Goal: Task Accomplishment & Management: Complete application form

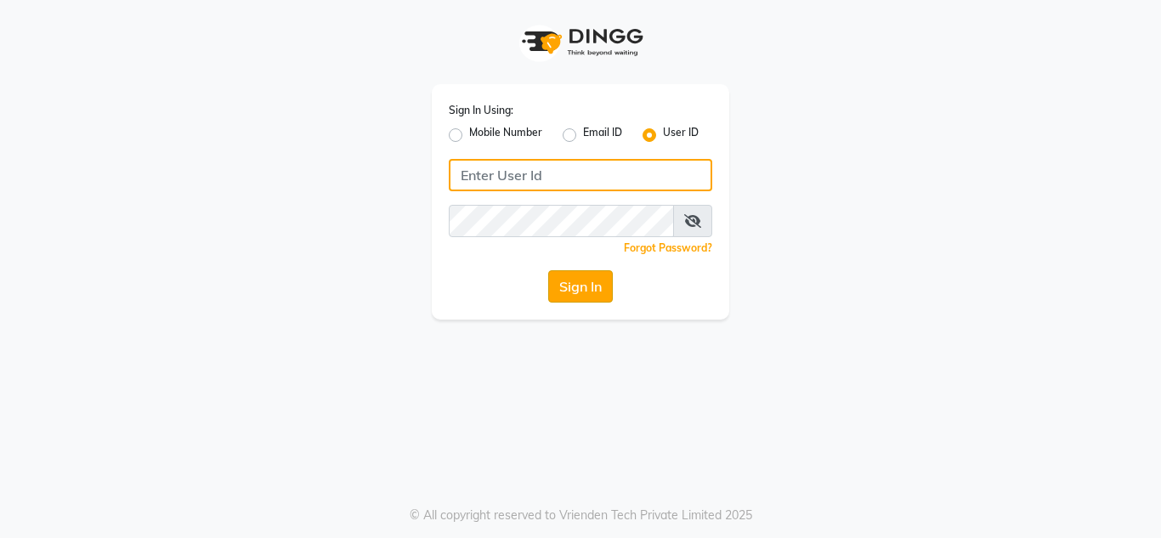
type input "flauntandflutter"
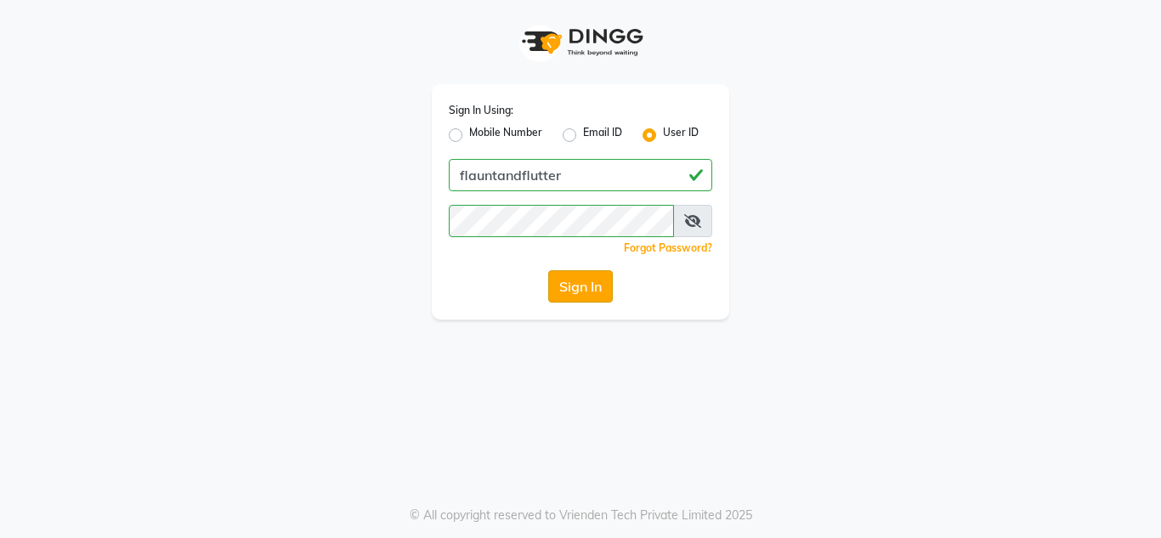
click at [593, 294] on button "Sign In" at bounding box center [580, 286] width 65 height 32
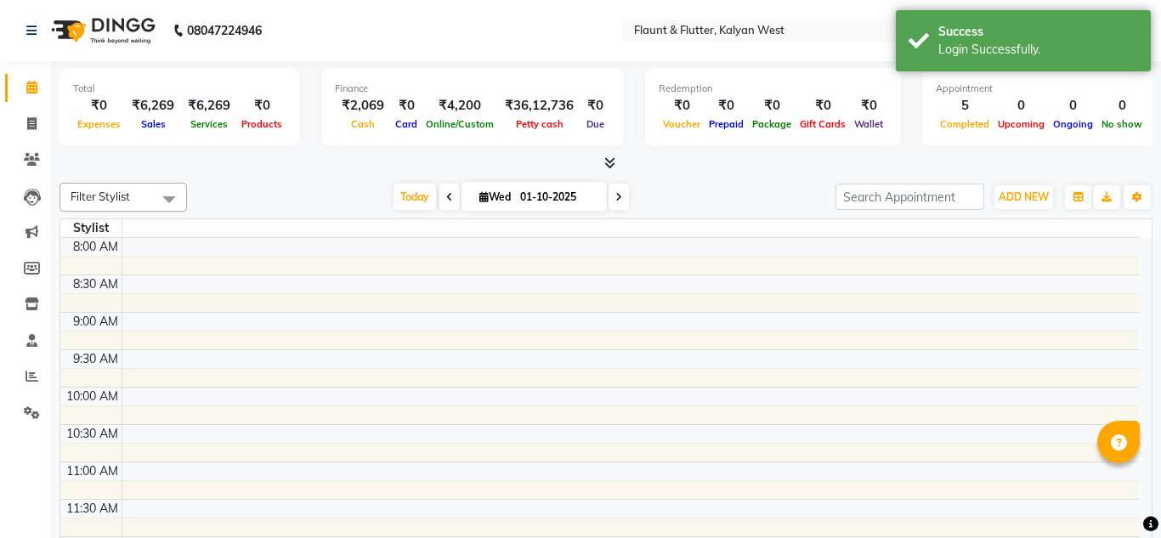
select select "en"
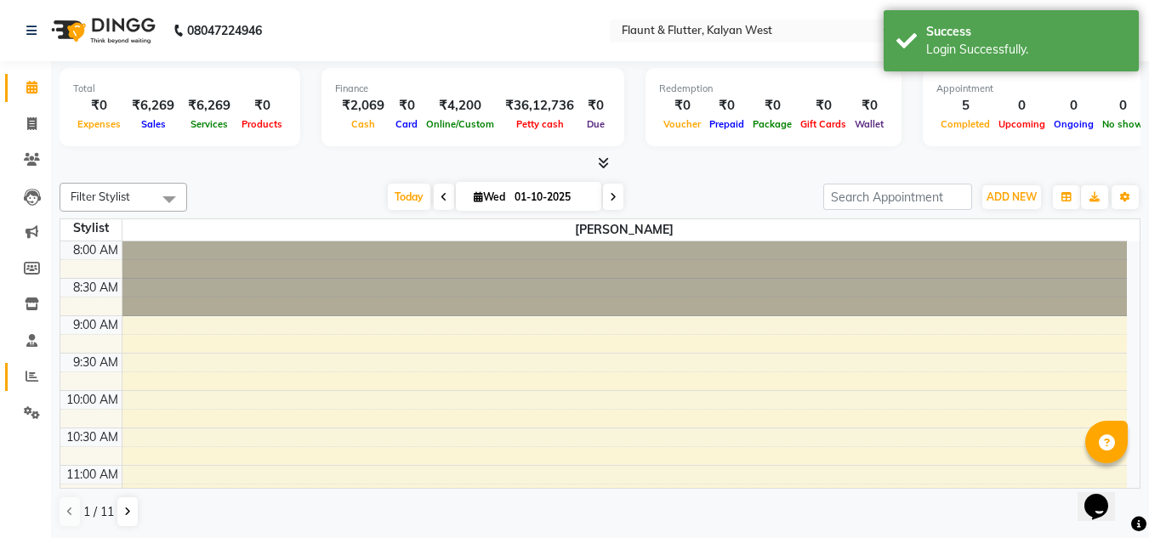
click at [20, 390] on link "Reports" at bounding box center [25, 377] width 41 height 28
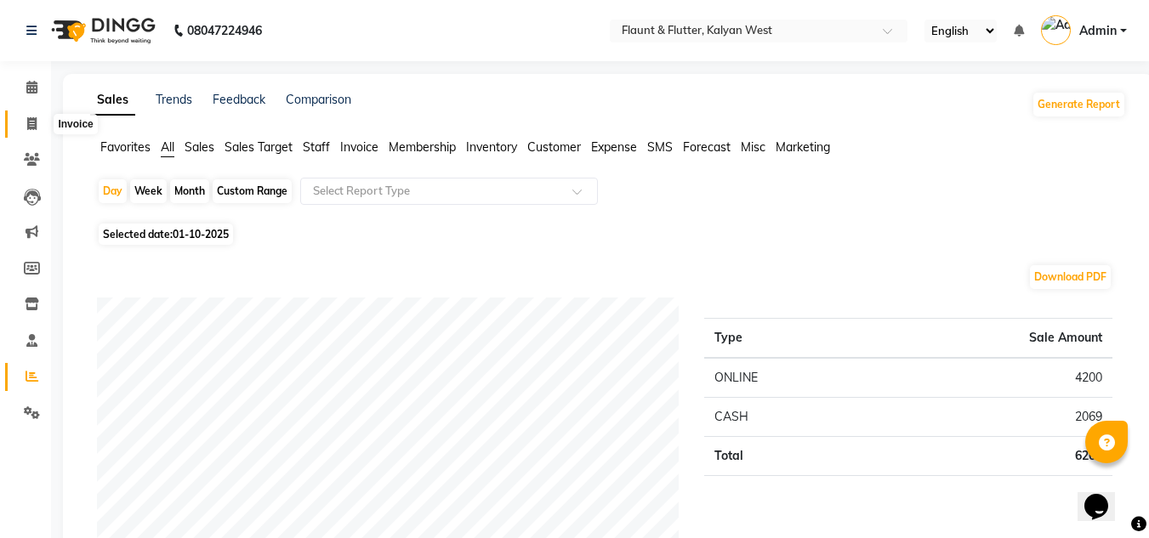
click at [36, 117] on icon at bounding box center [31, 123] width 9 height 13
select select "service"
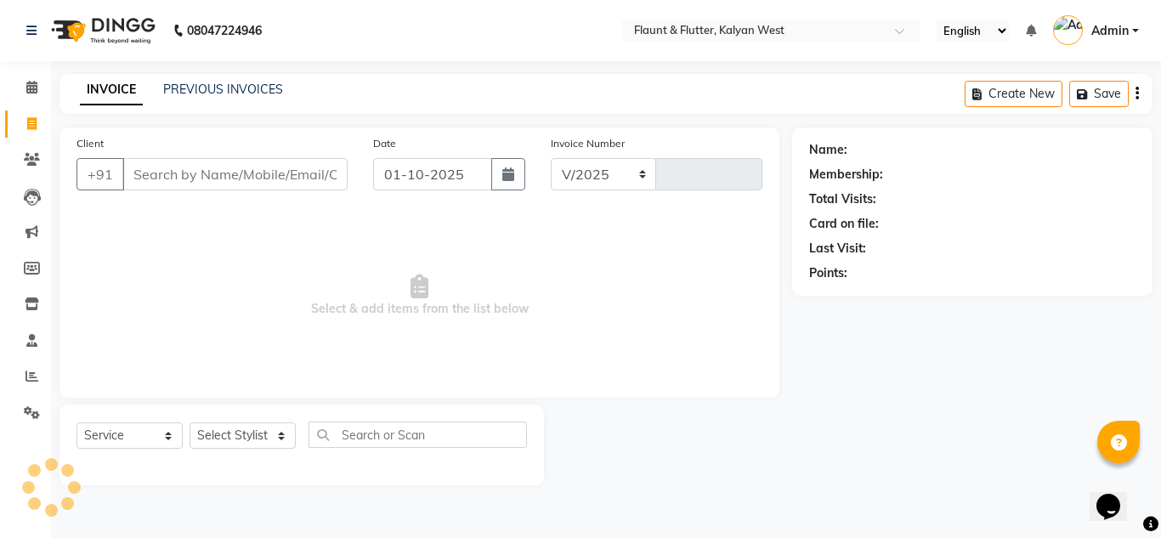
select select "4941"
type input "1107"
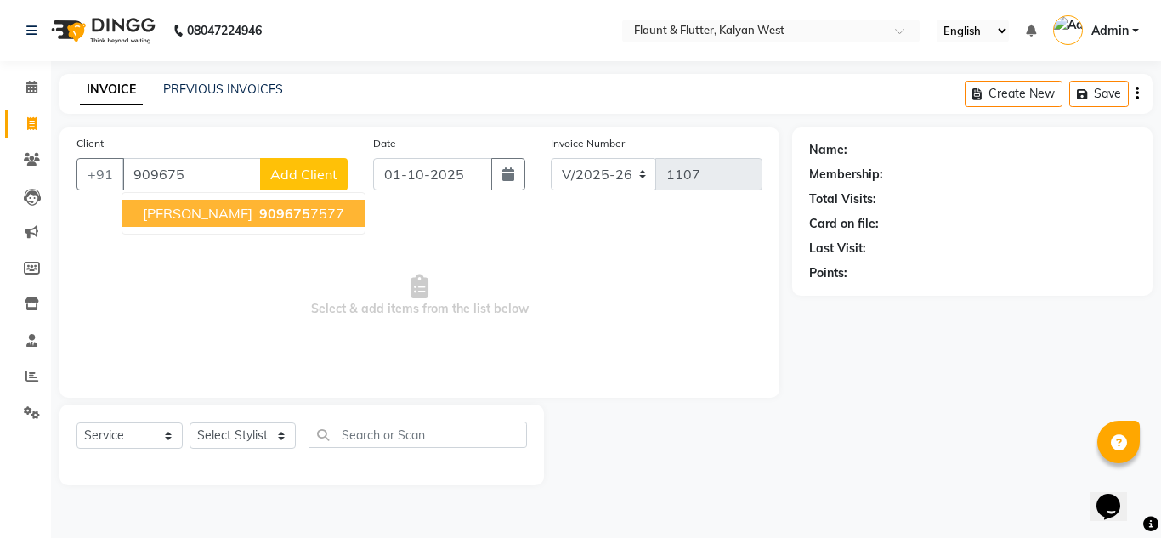
click at [228, 216] on span "[PERSON_NAME]" at bounding box center [198, 213] width 110 height 17
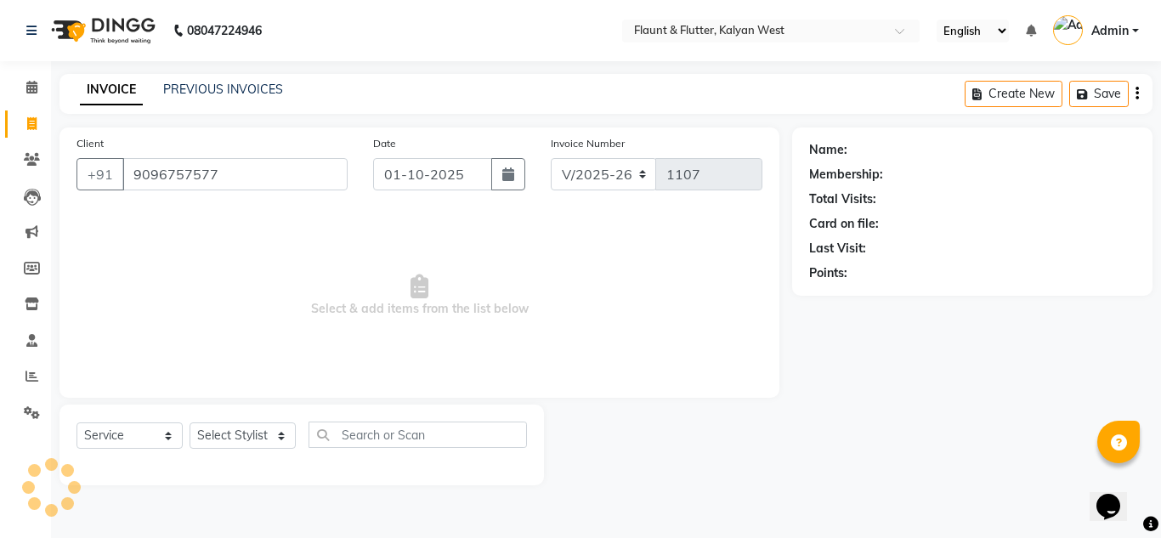
type input "9096757577"
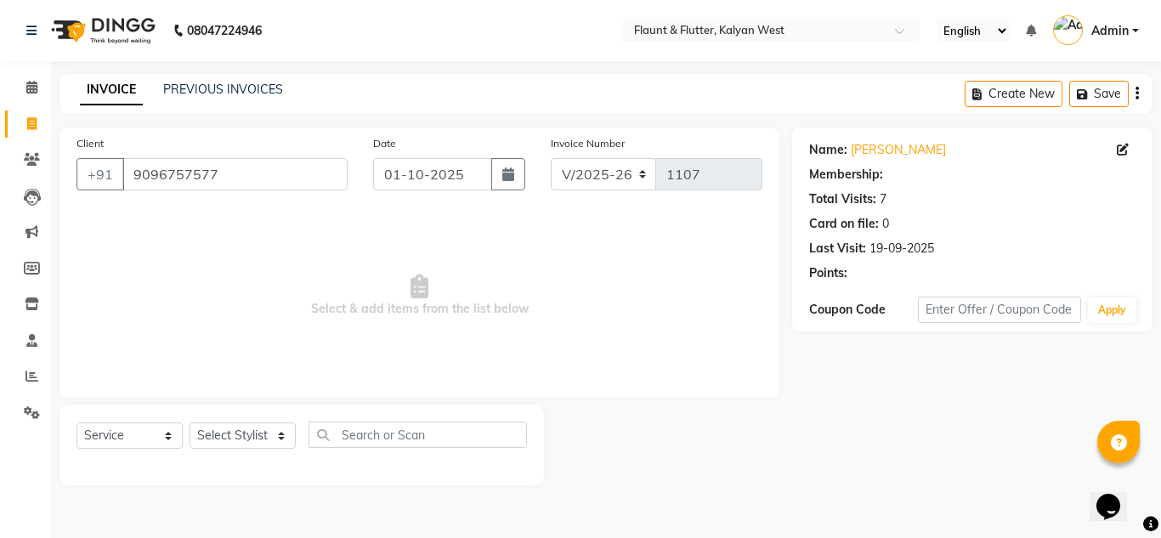
select select "1: Object"
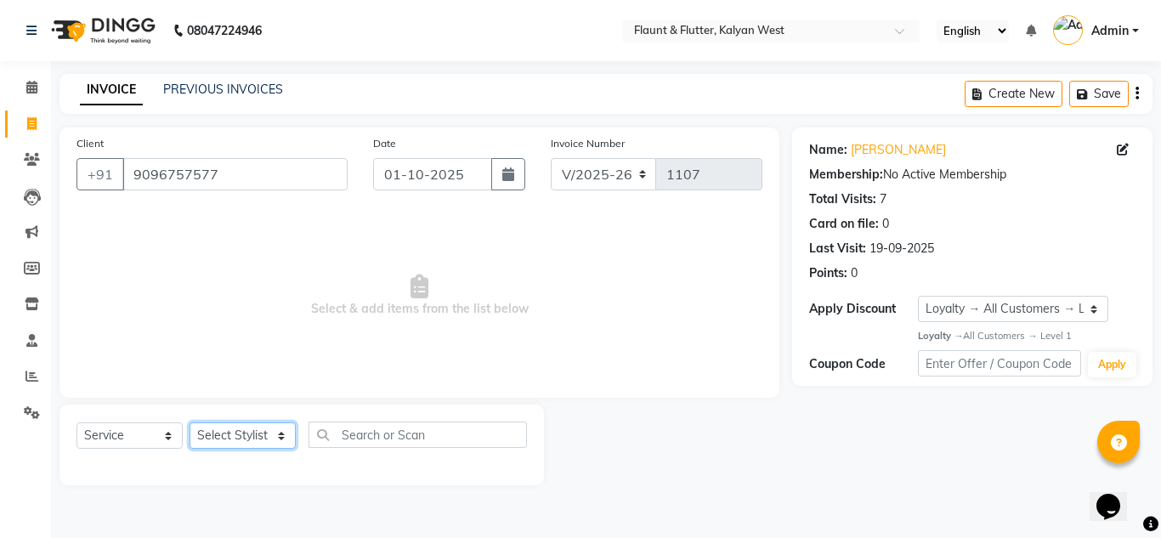
click at [211, 438] on select "Select Stylist [PERSON_NAME] [PERSON_NAME] [PERSON_NAME] [PERSON_NAME] [PERSON_…" at bounding box center [243, 436] width 106 height 26
select select "53415"
click at [190, 423] on select "Select Stylist [PERSON_NAME] [PERSON_NAME] [PERSON_NAME] [PERSON_NAME] [PERSON_…" at bounding box center [243, 436] width 106 height 26
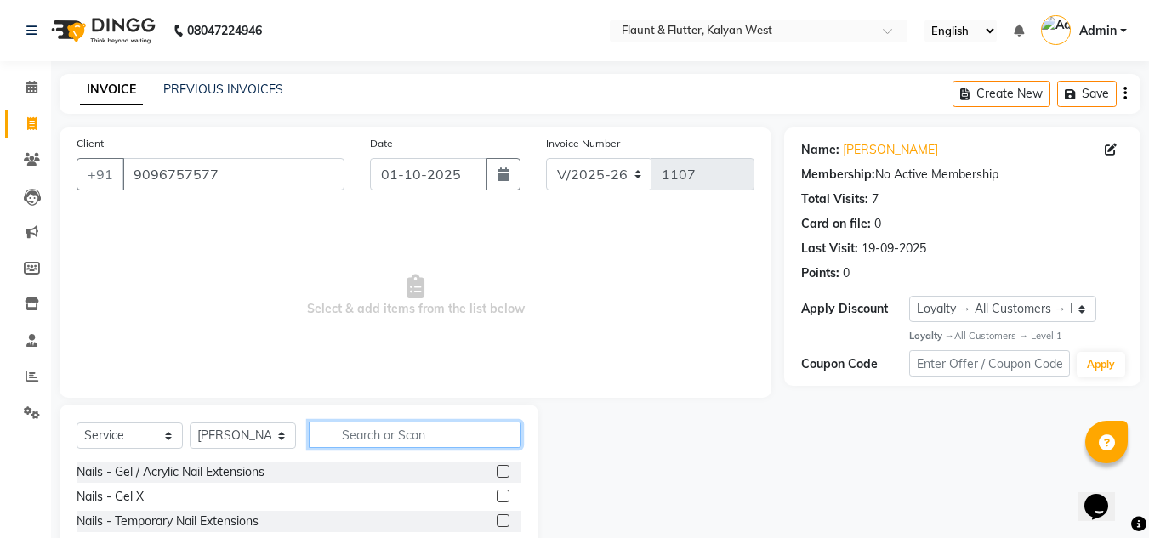
click at [371, 431] on input "text" at bounding box center [415, 435] width 213 height 26
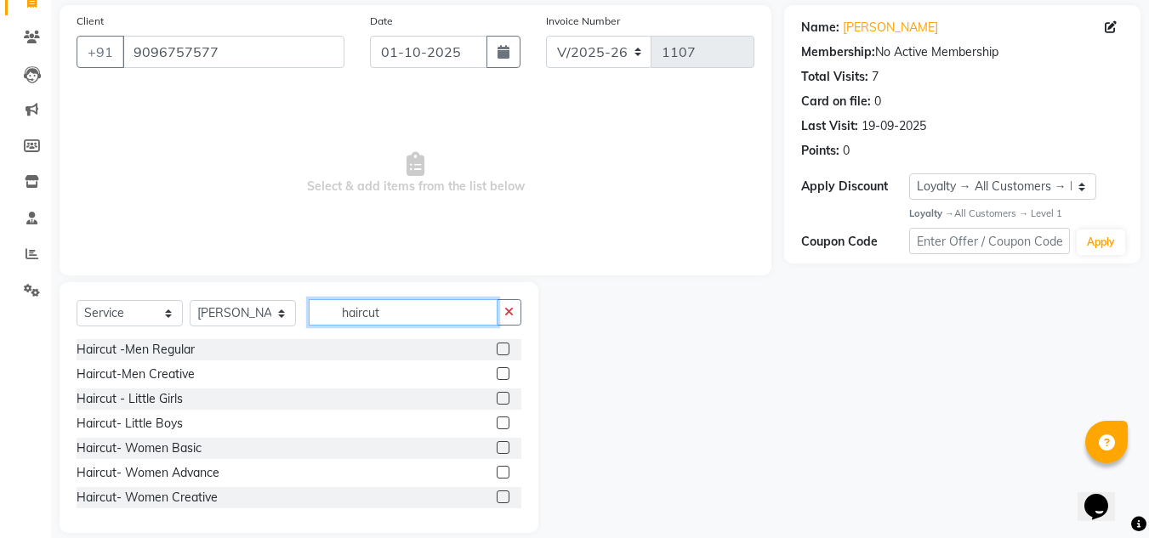
scroll to position [130, 0]
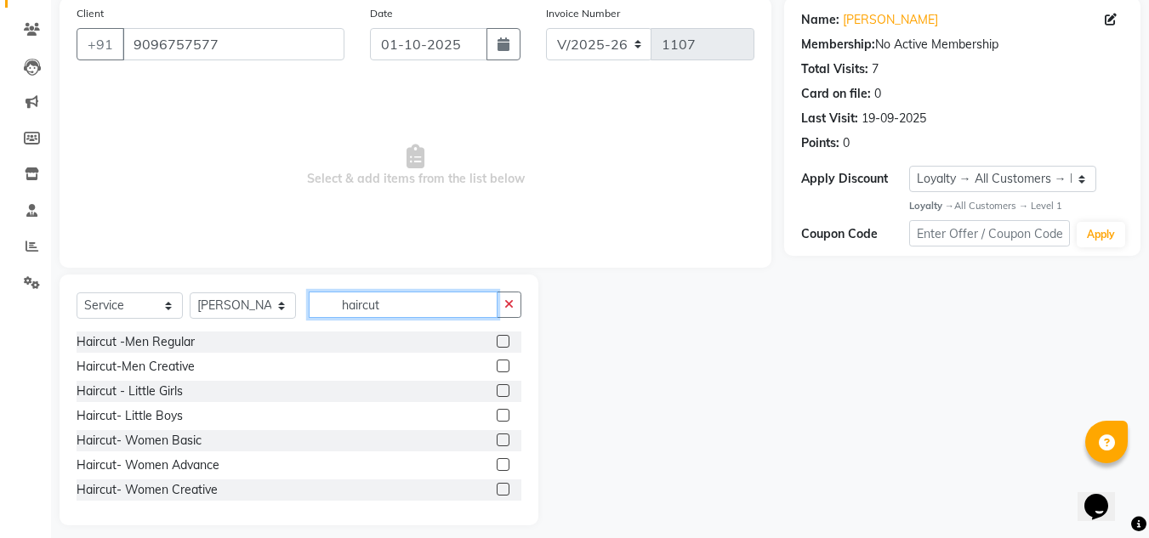
type input "haircut"
click at [496, 468] on label at bounding box center [502, 464] width 13 height 13
click at [496, 468] on input "checkbox" at bounding box center [501, 465] width 11 height 11
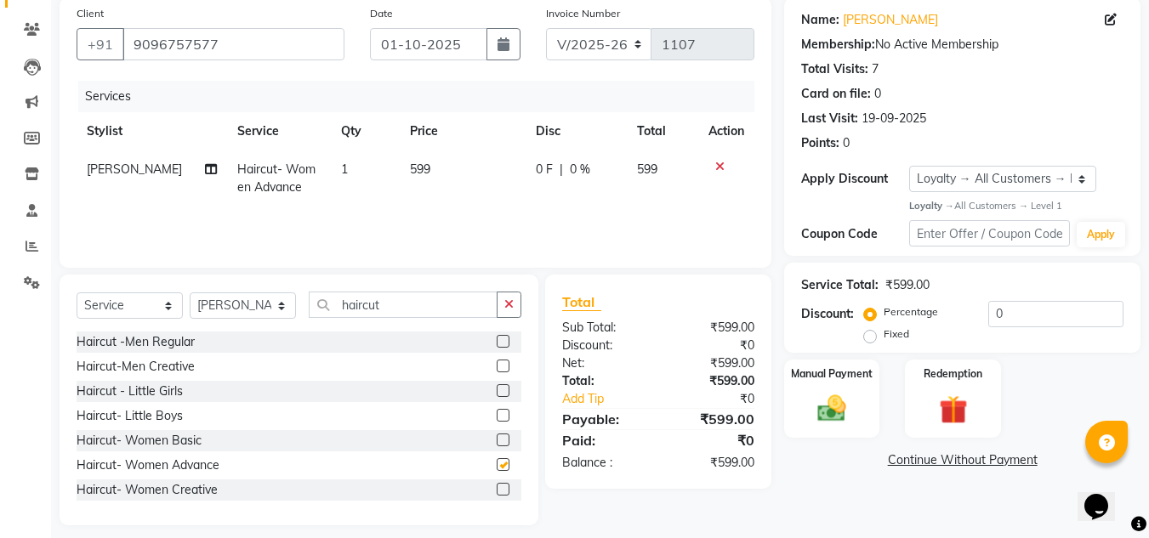
checkbox input "false"
click at [1039, 310] on input "0" at bounding box center [1055, 314] width 135 height 26
type input "50"
click at [845, 396] on img at bounding box center [832, 409] width 48 height 34
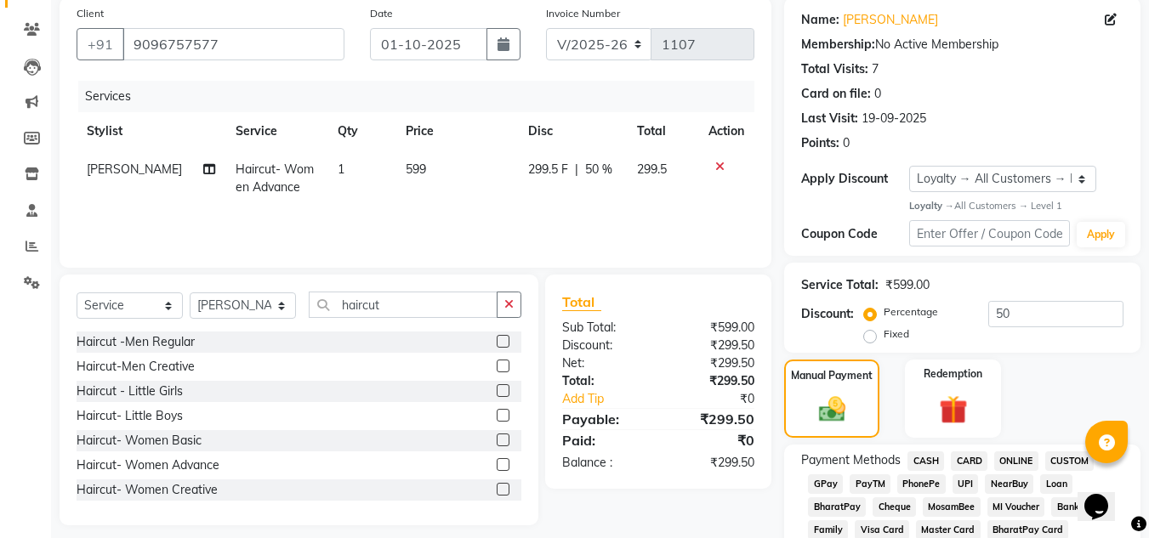
click at [1014, 459] on span "ONLINE" at bounding box center [1016, 461] width 44 height 20
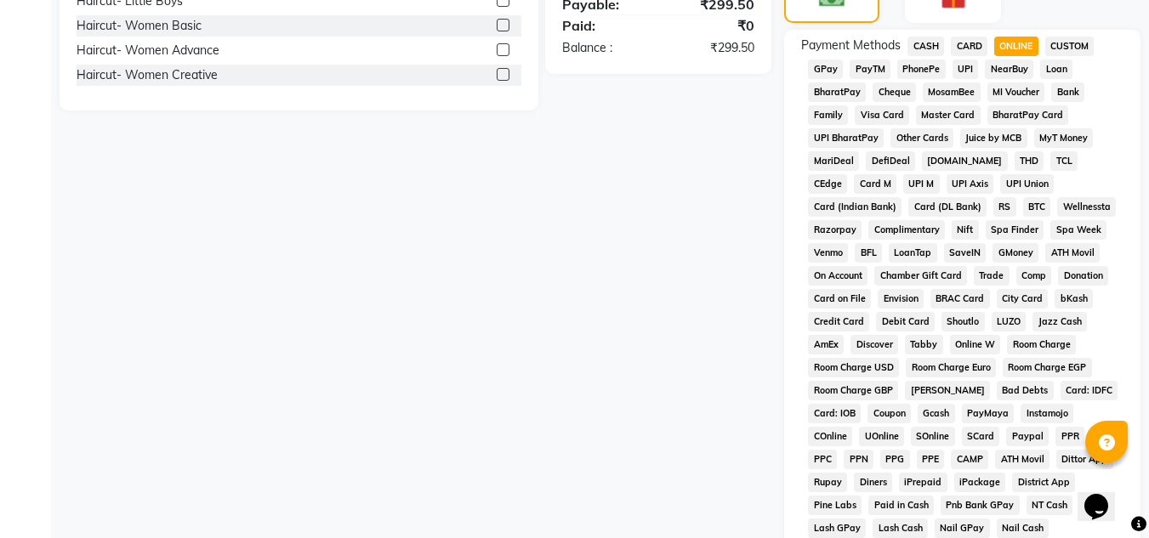
scroll to position [816, 0]
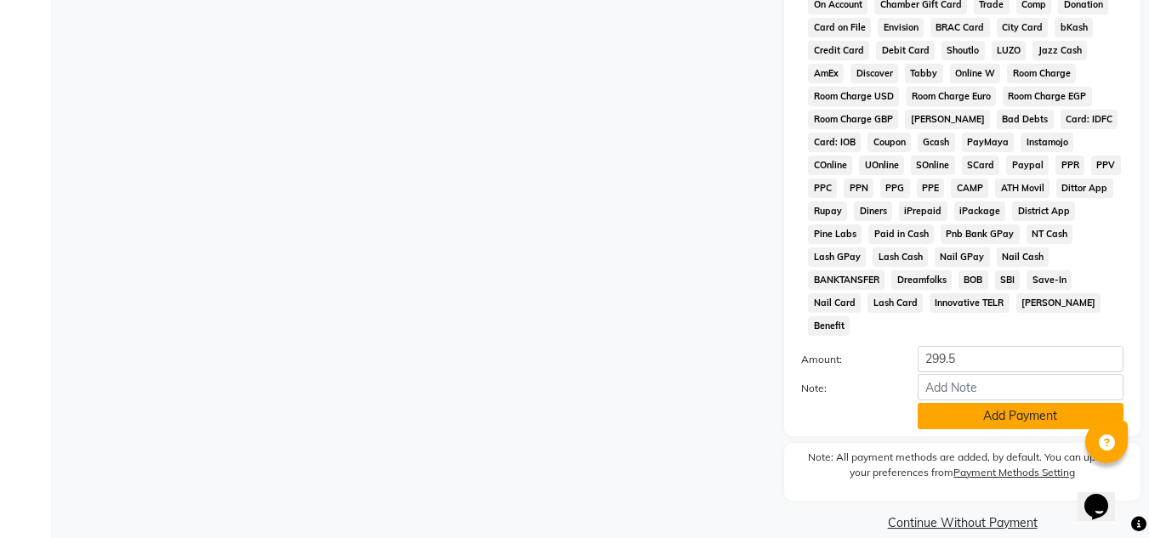
click at [978, 403] on button "Add Payment" at bounding box center [1020, 416] width 206 height 26
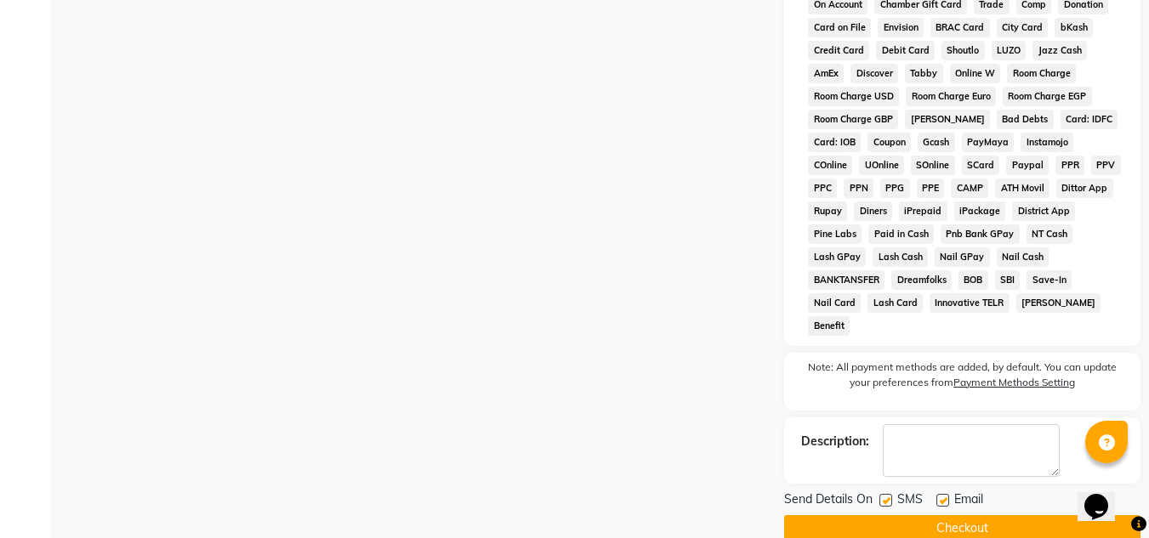
click at [949, 491] on div "Email" at bounding box center [966, 501] width 60 height 21
click at [940, 494] on label at bounding box center [942, 500] width 13 height 13
click at [940, 496] on input "checkbox" at bounding box center [941, 501] width 11 height 11
checkbox input "false"
click at [935, 515] on button "Checkout" at bounding box center [962, 528] width 356 height 26
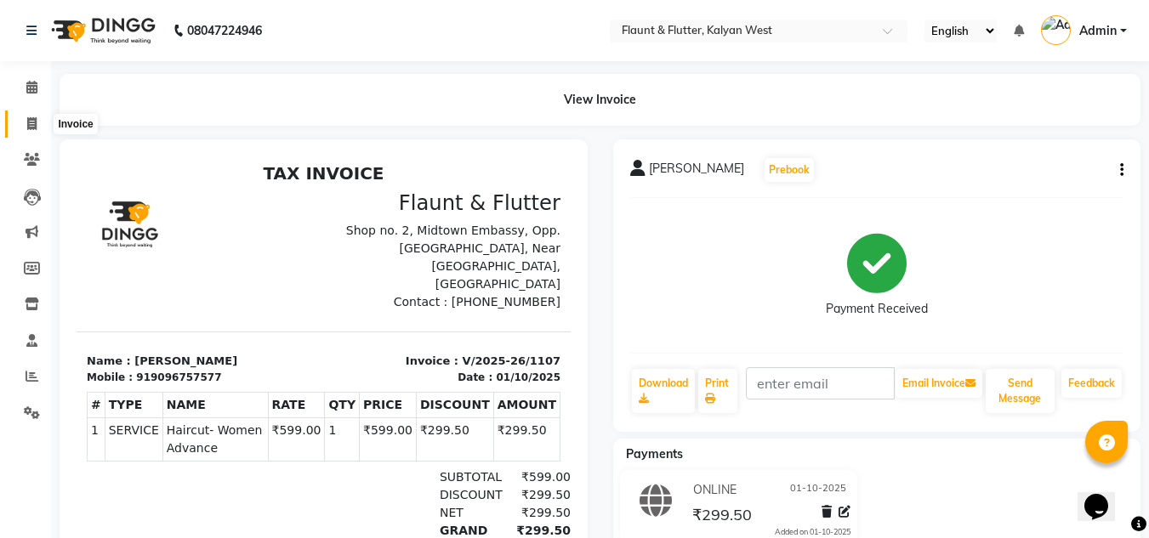
click at [26, 119] on span at bounding box center [32, 125] width 30 height 20
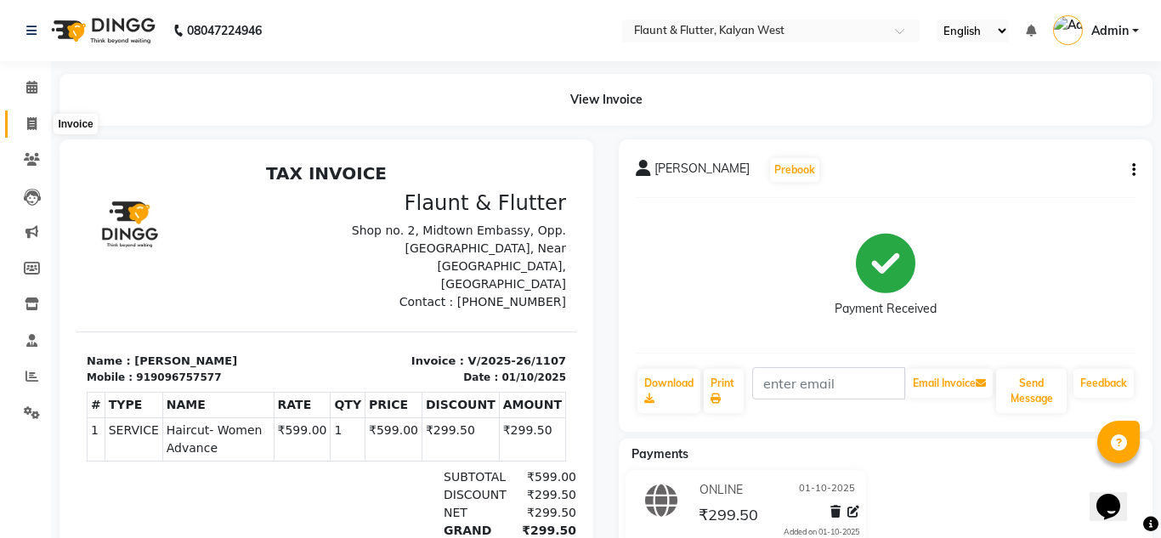
select select "service"
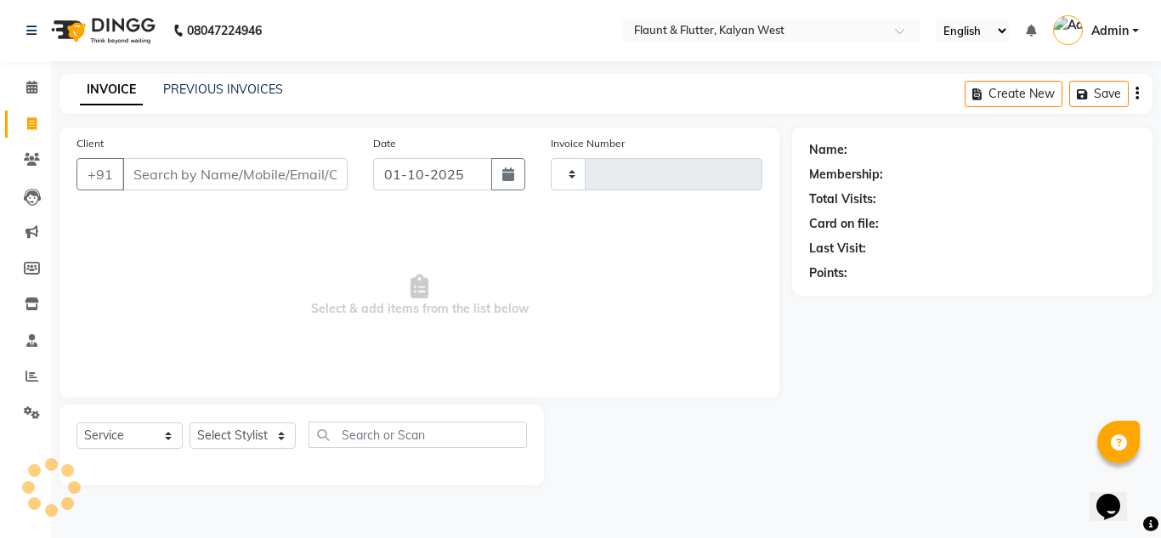
type input "1108"
select select "4941"
click at [248, 84] on link "PREVIOUS INVOICES" at bounding box center [223, 89] width 120 height 15
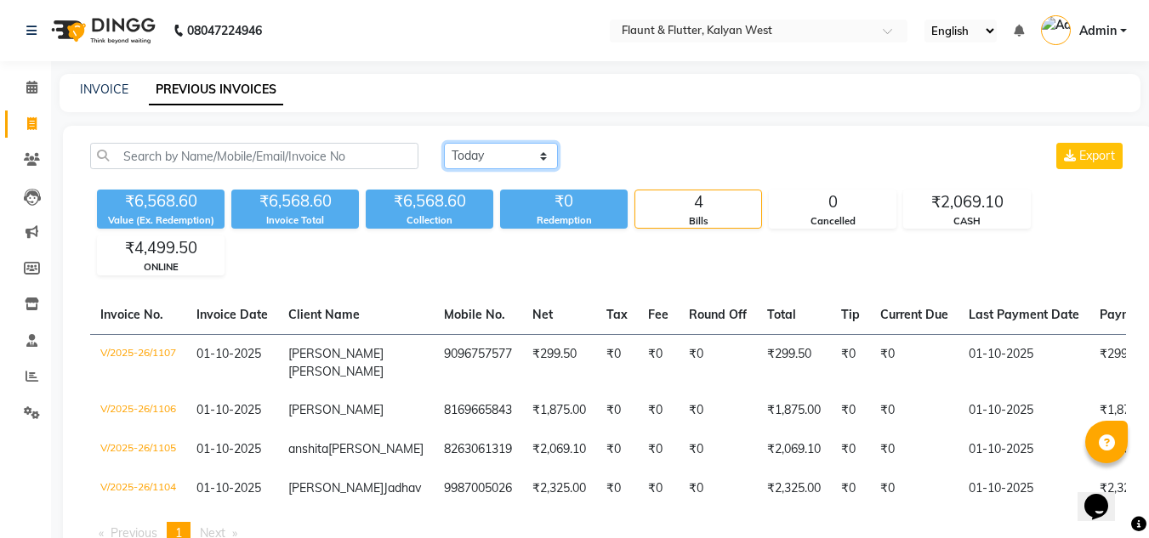
click at [495, 163] on select "[DATE] [DATE] Custom Range" at bounding box center [501, 156] width 114 height 26
click at [444, 143] on select "[DATE] [DATE] Custom Range" at bounding box center [501, 156] width 114 height 26
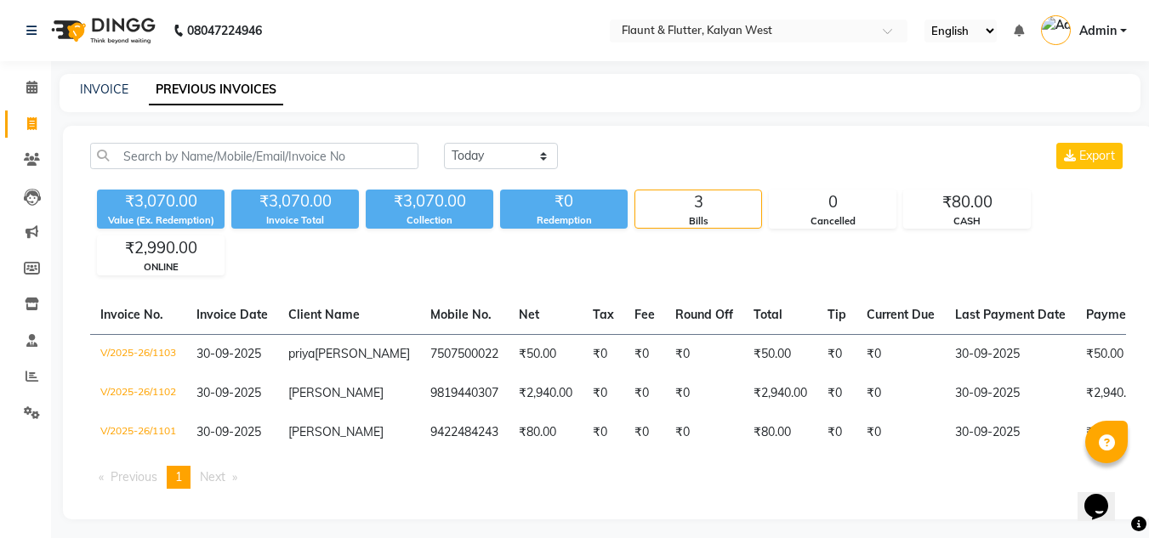
click at [495, 197] on div "₹3,070.00 Value (Ex. Redemption) ₹3,070.00 Invoice Total ₹3,070.00 Collection ₹…" at bounding box center [607, 229] width 1035 height 93
click at [523, 153] on select "[DATE] [DATE] Custom Range" at bounding box center [501, 156] width 114 height 26
click at [444, 143] on select "[DATE] [DATE] Custom Range" at bounding box center [501, 156] width 114 height 26
select select "range"
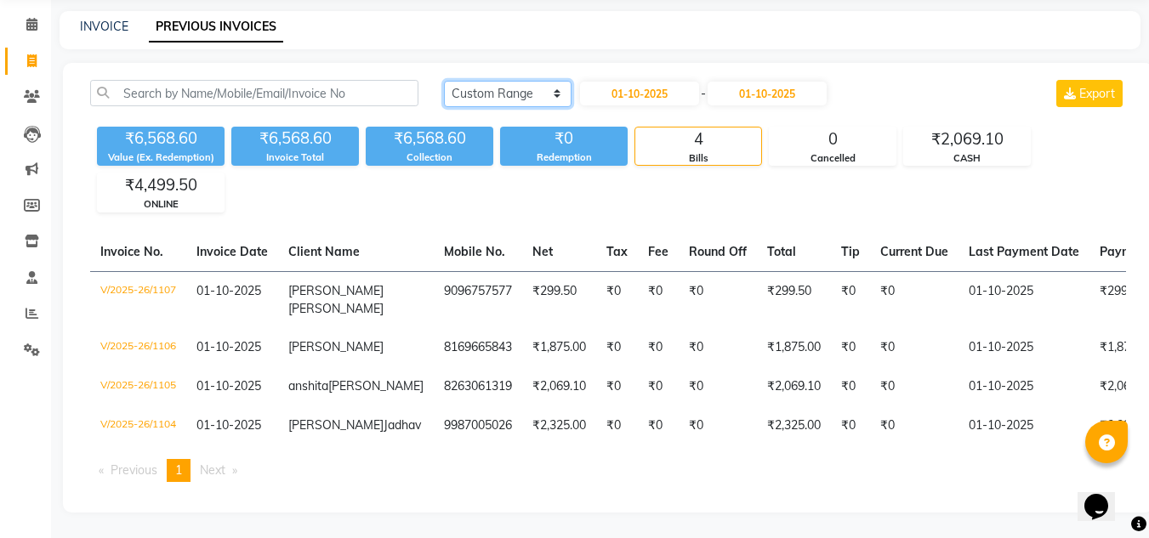
scroll to position [72, 0]
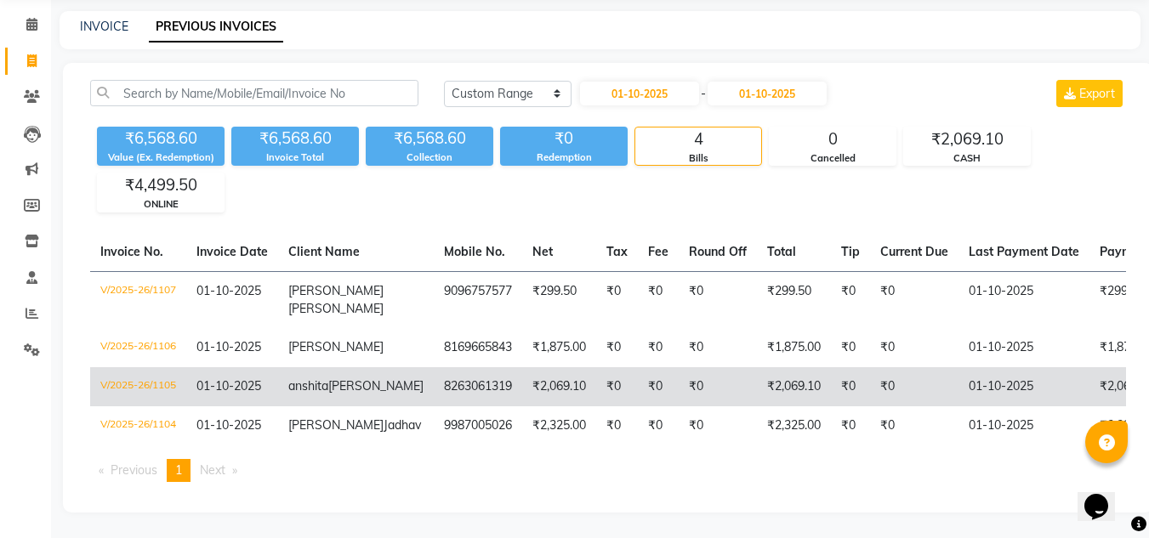
click at [678, 399] on td "₹0" at bounding box center [717, 386] width 78 height 39
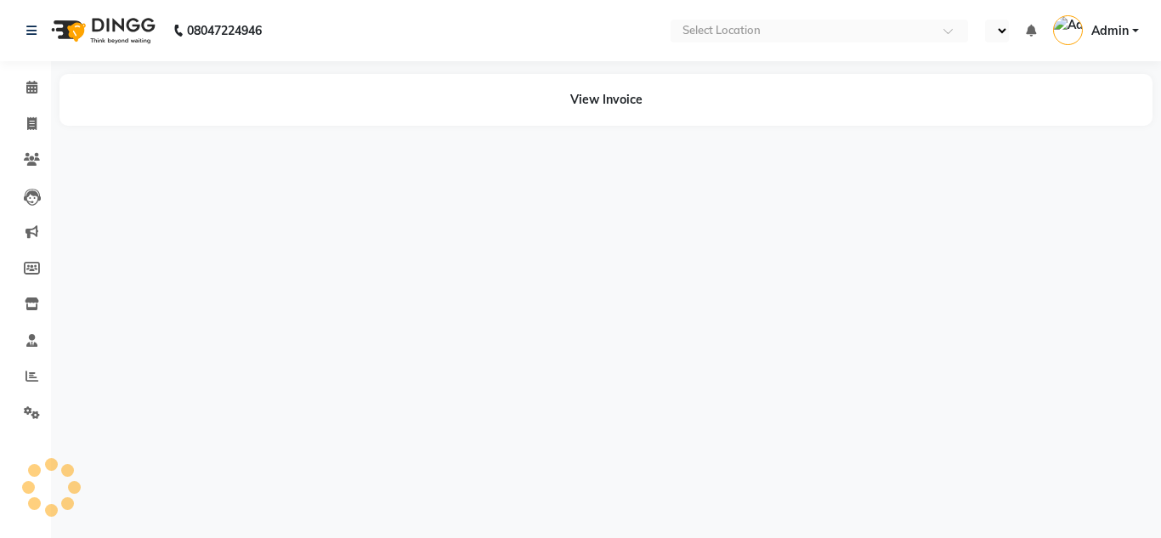
select select "en"
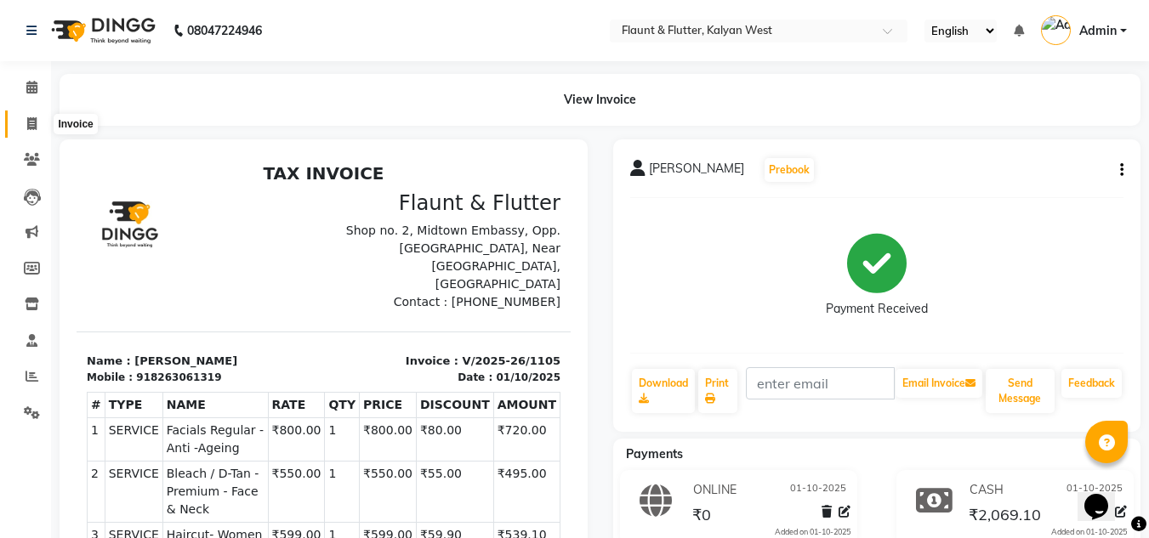
click at [30, 128] on icon at bounding box center [31, 123] width 9 height 13
select select "4941"
select select "service"
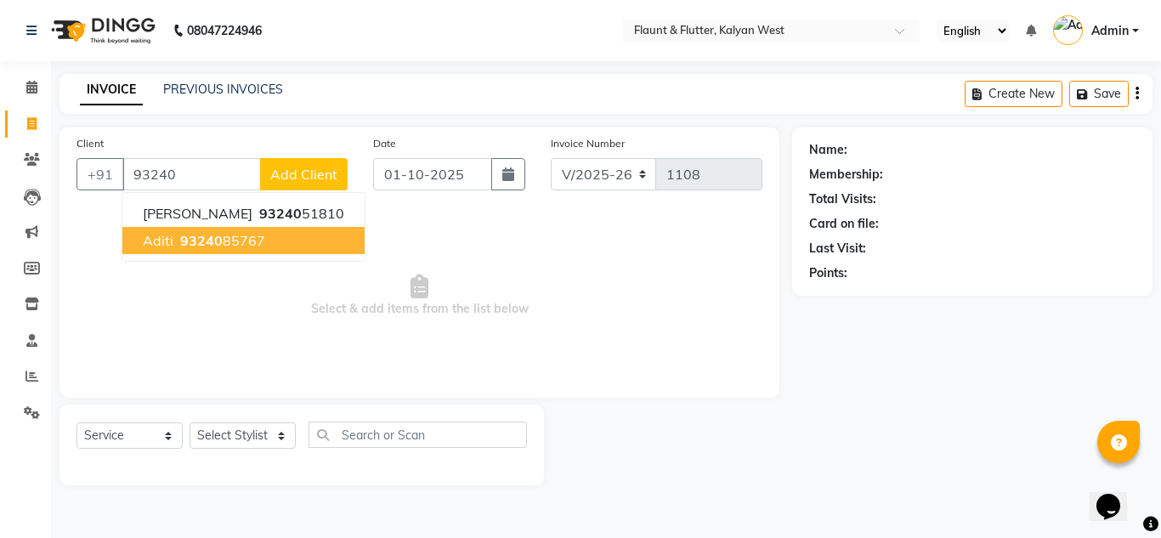
click at [153, 264] on span "Select & add items from the list below" at bounding box center [420, 296] width 686 height 170
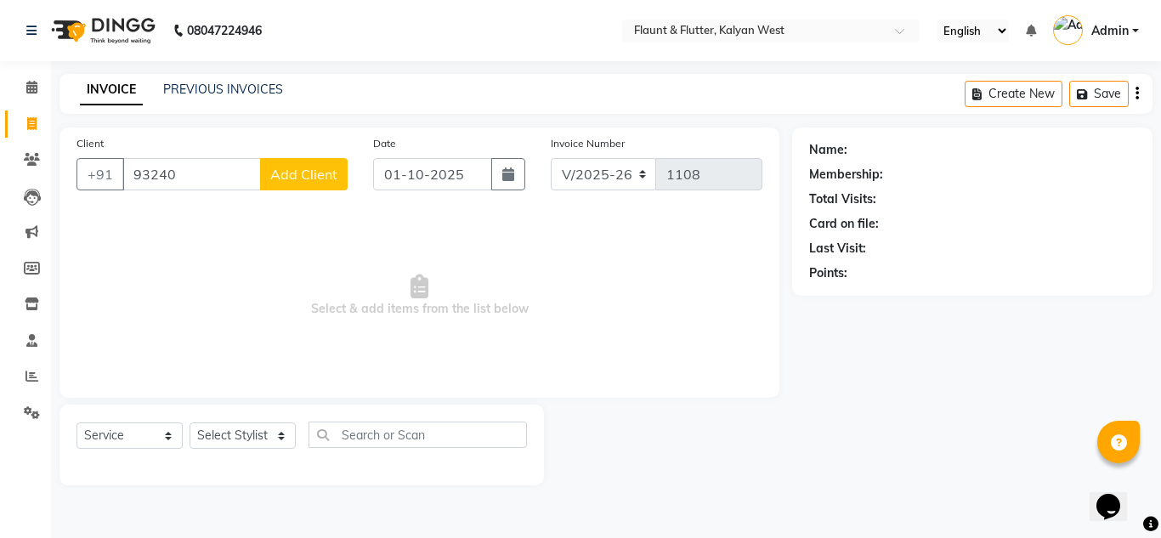
drag, startPoint x: 175, startPoint y: 192, endPoint x: 181, endPoint y: 172, distance: 21.3
click at [181, 172] on div "Client +91 93240 Add Client" at bounding box center [212, 169] width 297 height 70
click at [181, 172] on input "93240" at bounding box center [191, 174] width 139 height 32
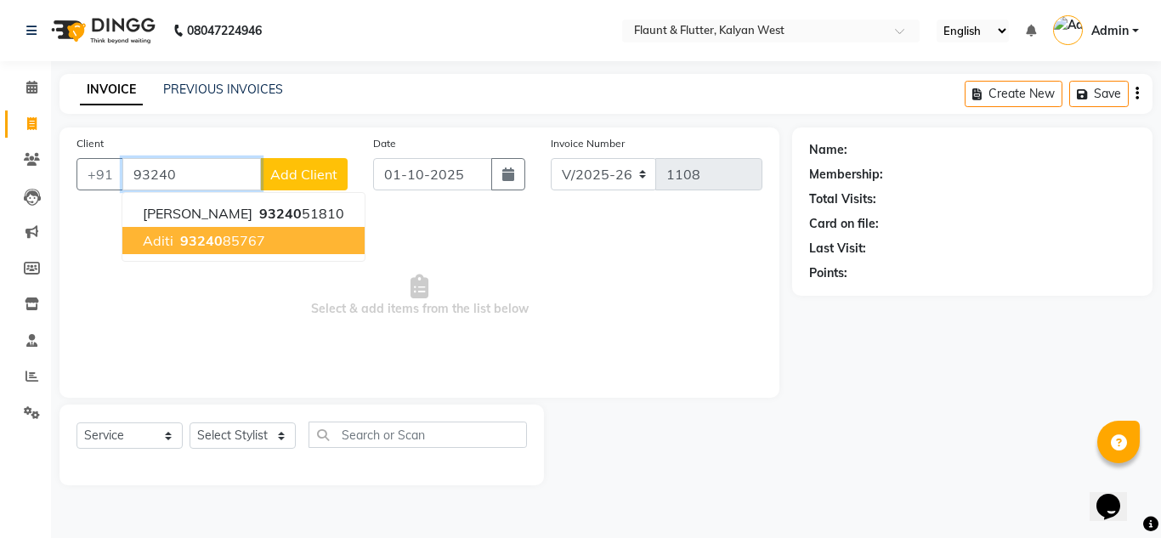
click at [184, 241] on span "93240" at bounding box center [201, 240] width 43 height 17
type input "9324085767"
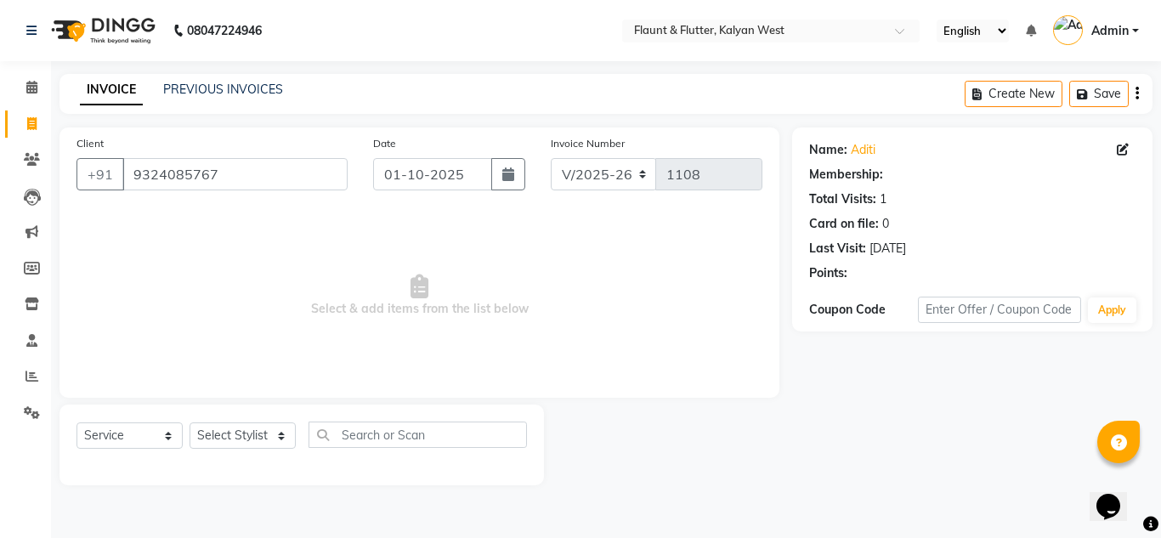
select select "1: Object"
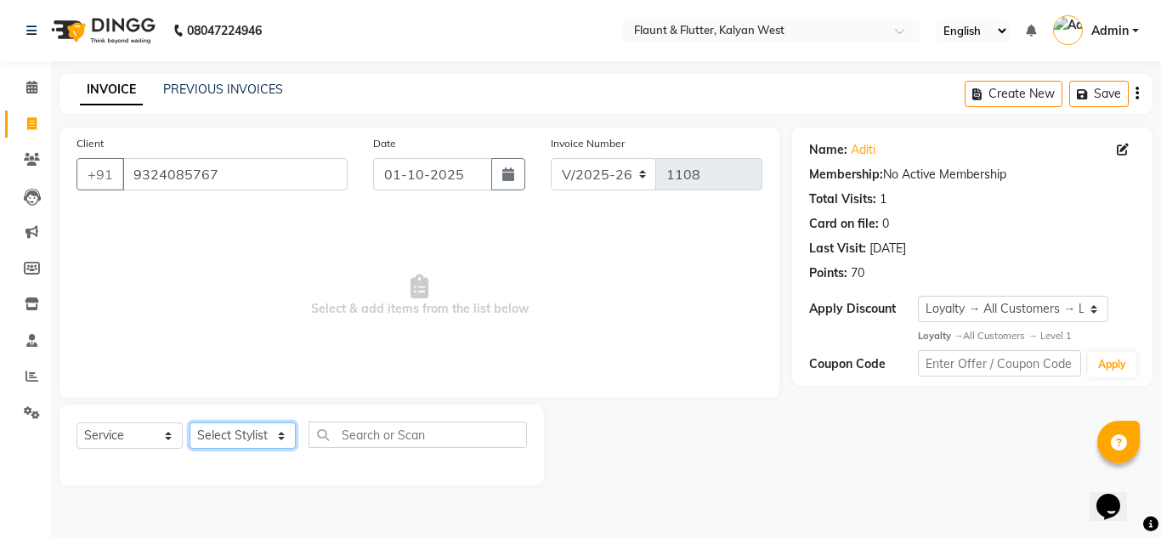
click at [272, 433] on select "Select Stylist [PERSON_NAME] [PERSON_NAME] [PERSON_NAME] [PERSON_NAME] [PERSON_…" at bounding box center [243, 436] width 106 height 26
select select "31204"
click at [190, 423] on select "Select Stylist [PERSON_NAME] [PERSON_NAME] [PERSON_NAME] [PERSON_NAME] [PERSON_…" at bounding box center [243, 436] width 106 height 26
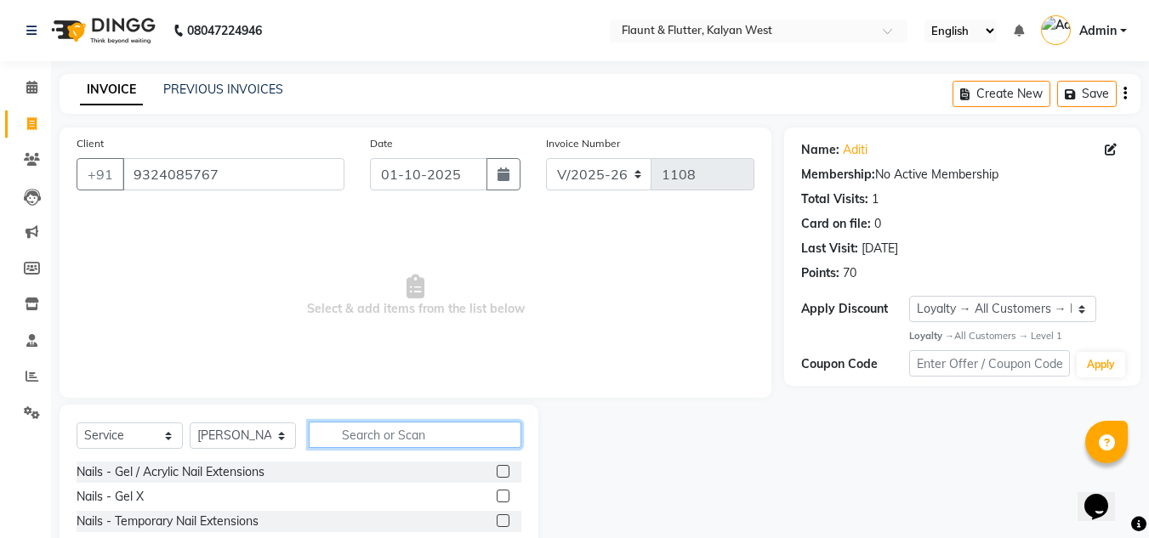
click at [344, 439] on input "text" at bounding box center [415, 435] width 213 height 26
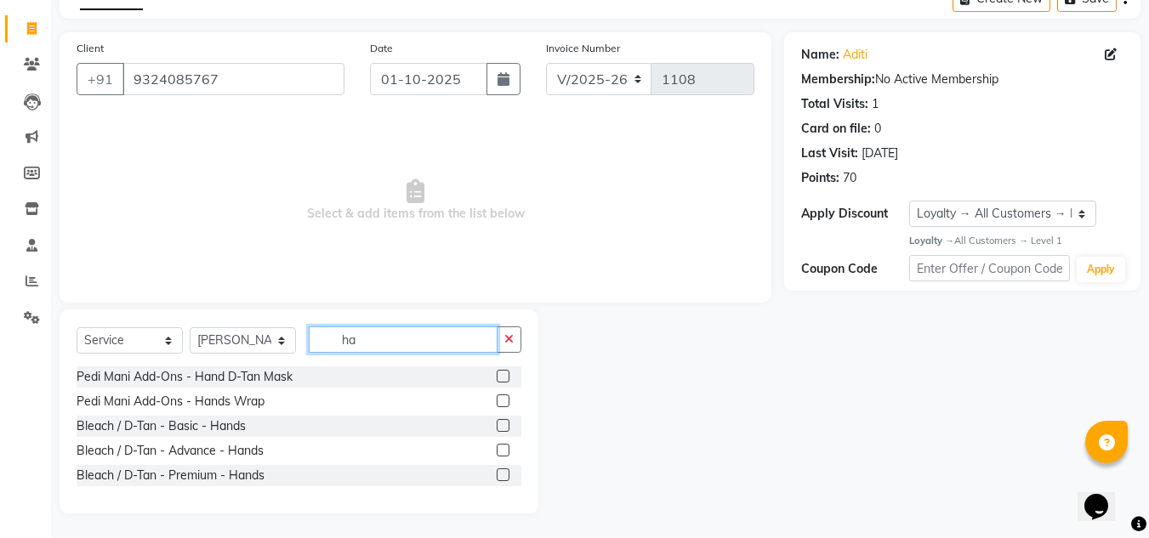
type input "h"
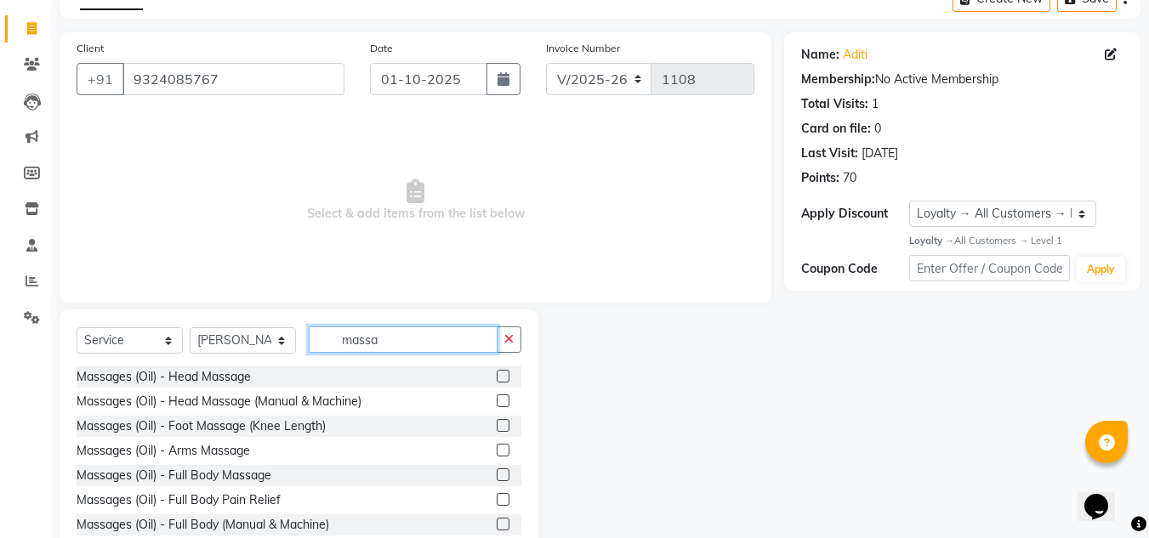
type input "massa"
click at [496, 372] on label at bounding box center [502, 376] width 13 height 13
click at [496, 372] on input "checkbox" at bounding box center [501, 377] width 11 height 11
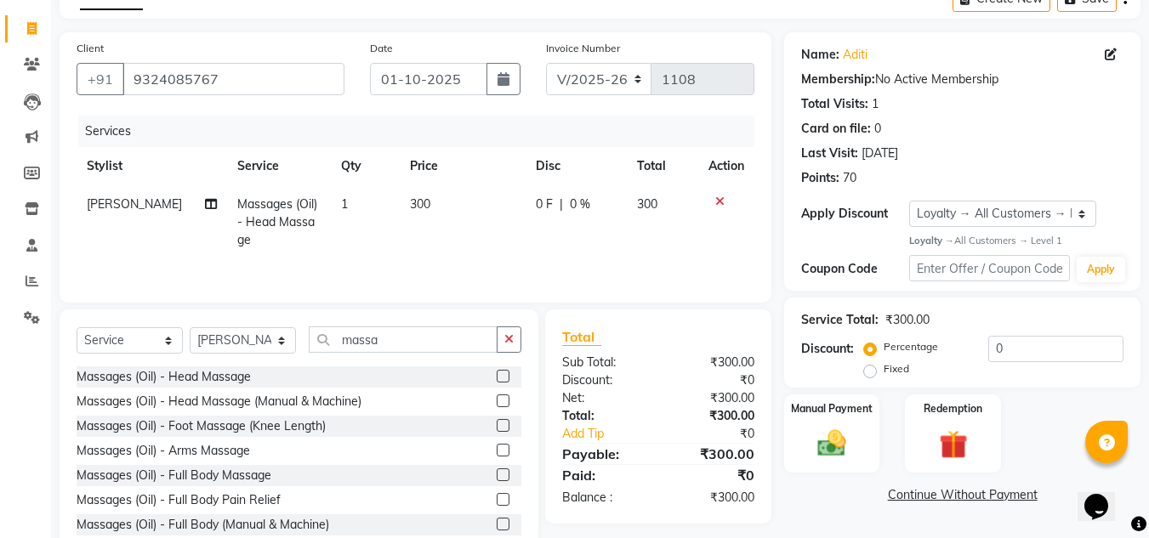
click at [496, 377] on label at bounding box center [502, 376] width 13 height 13
click at [496, 377] on input "checkbox" at bounding box center [501, 377] width 11 height 11
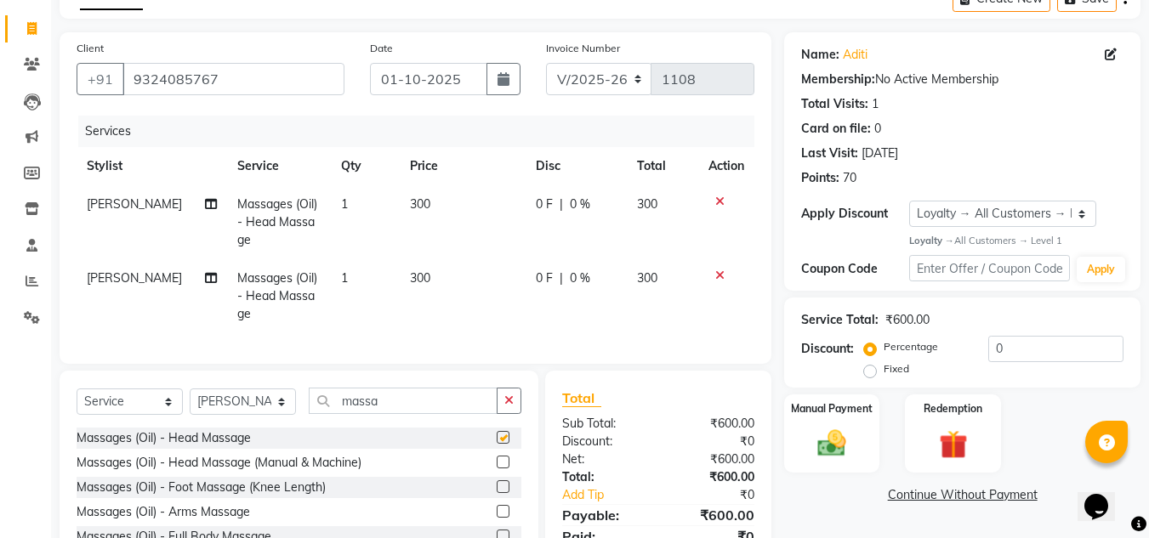
checkbox input "false"
click at [444, 204] on td "300" at bounding box center [463, 222] width 126 height 74
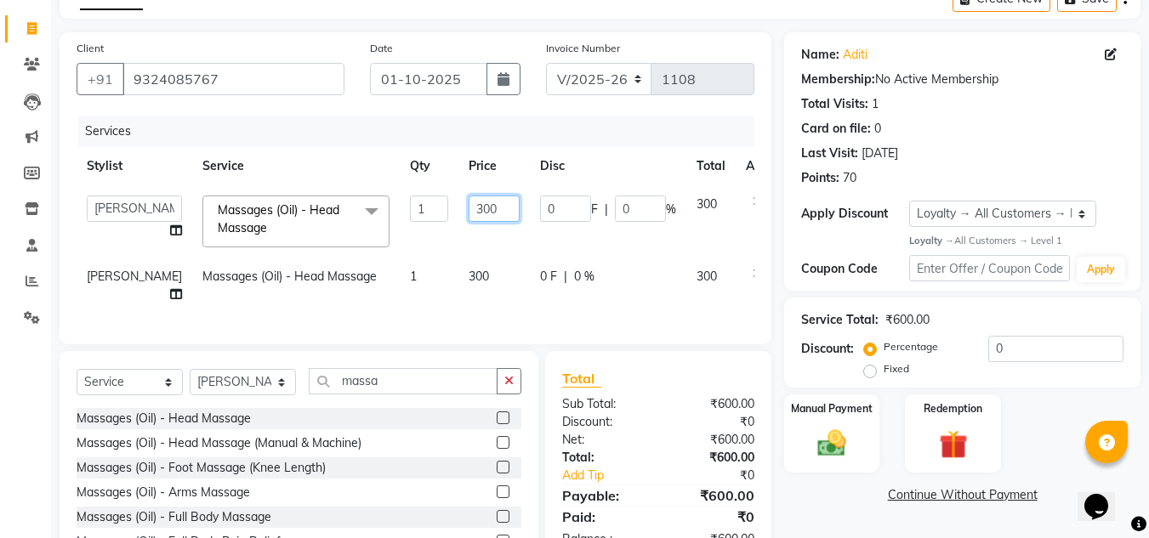
click at [468, 207] on input "300" at bounding box center [493, 209] width 51 height 26
type input "3"
type input "200"
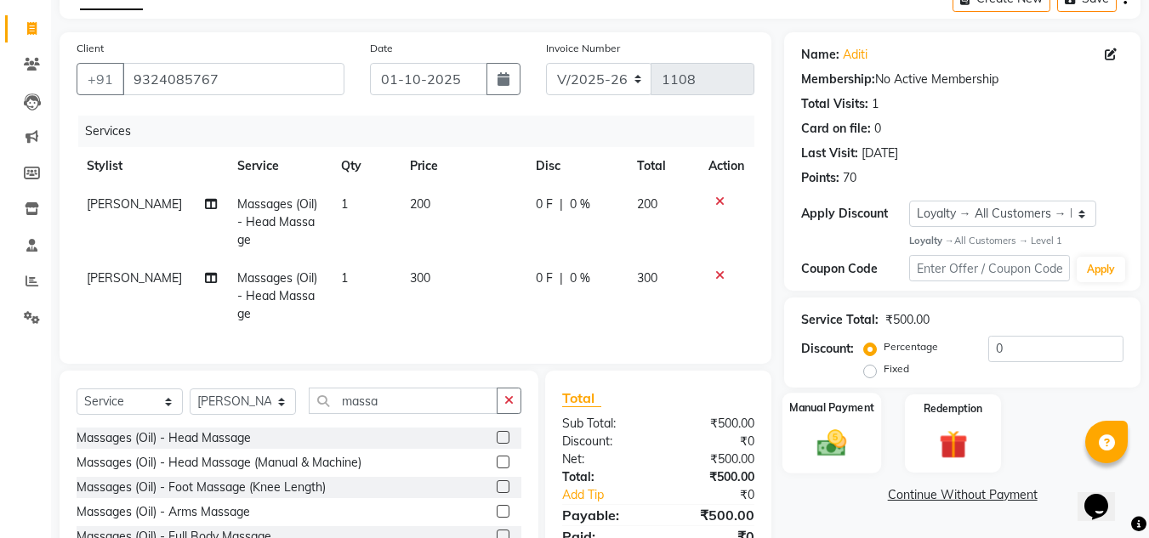
click at [857, 444] on div "Manual Payment" at bounding box center [831, 433] width 99 height 81
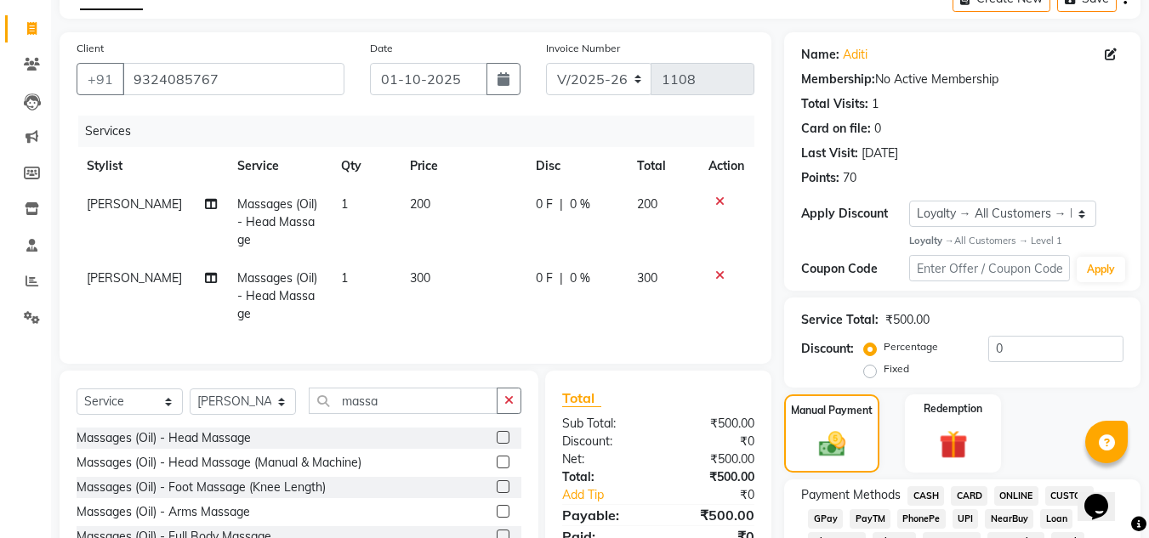
scroll to position [309, 0]
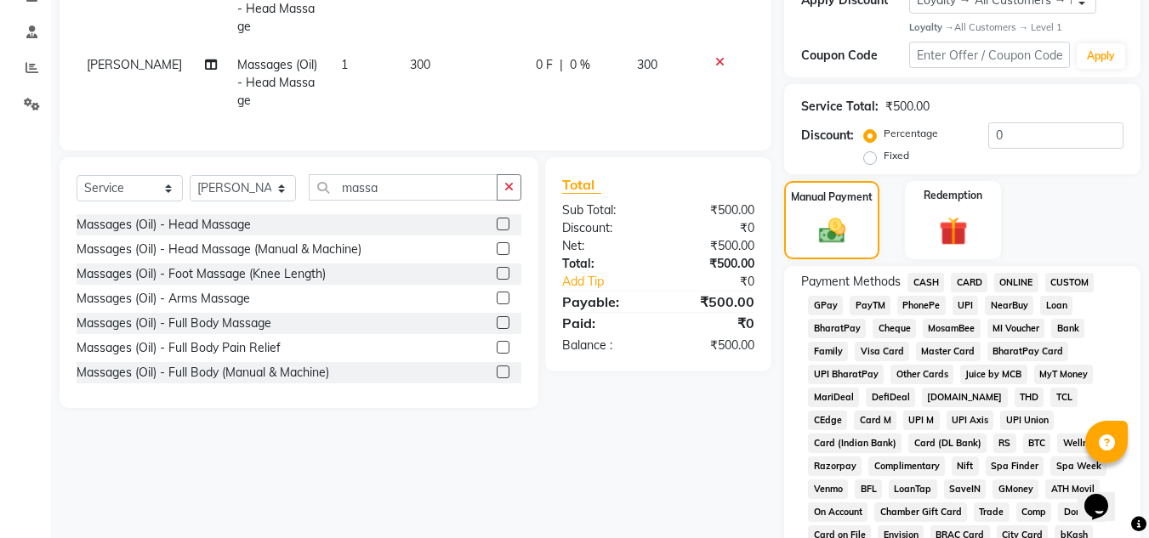
click at [1011, 285] on span "ONLINE" at bounding box center [1016, 283] width 44 height 20
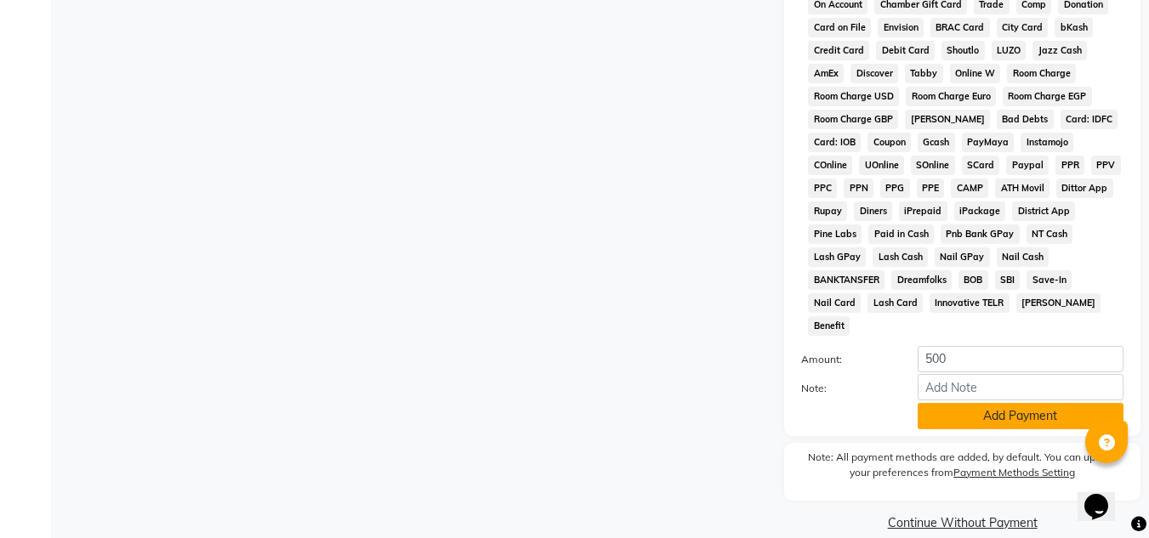
click at [1022, 403] on button "Add Payment" at bounding box center [1020, 416] width 206 height 26
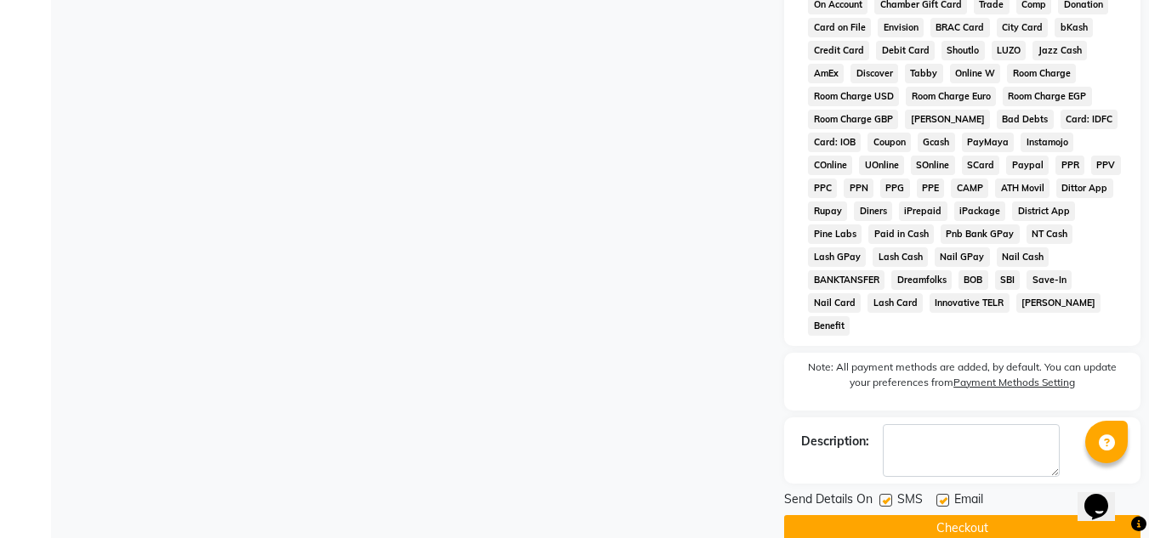
click at [948, 515] on button "Checkout" at bounding box center [962, 528] width 356 height 26
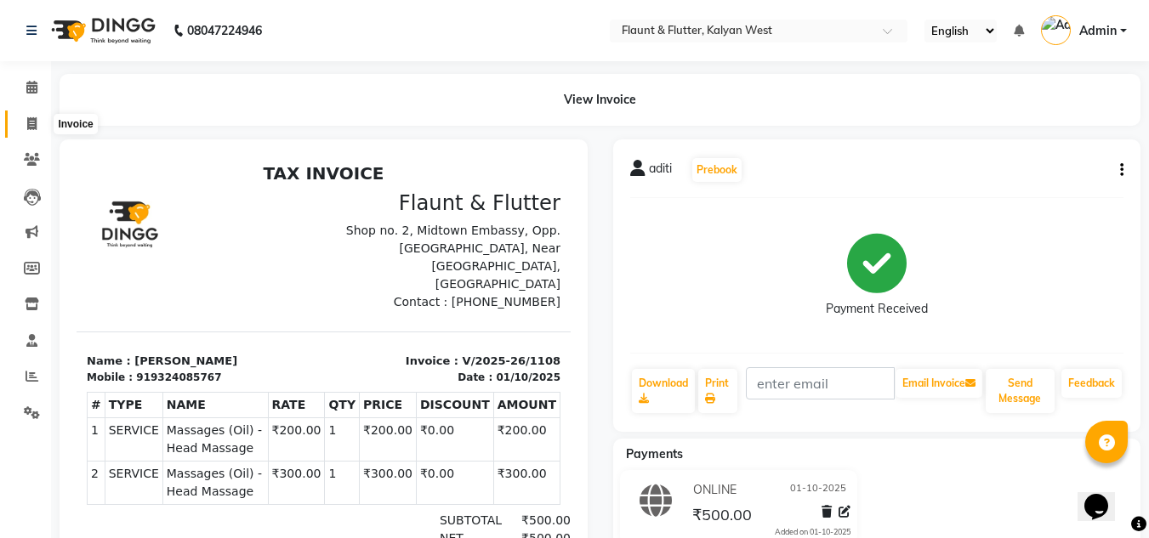
click at [28, 125] on icon at bounding box center [31, 123] width 9 height 13
select select "service"
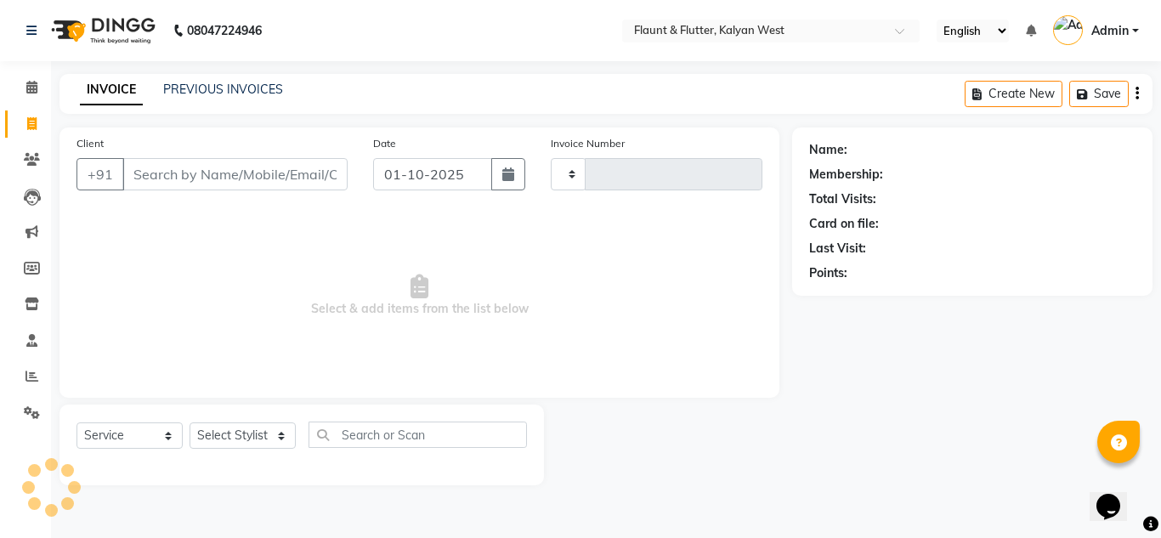
type input "1109"
select select "4941"
click at [218, 88] on link "PREVIOUS INVOICES" at bounding box center [223, 89] width 120 height 15
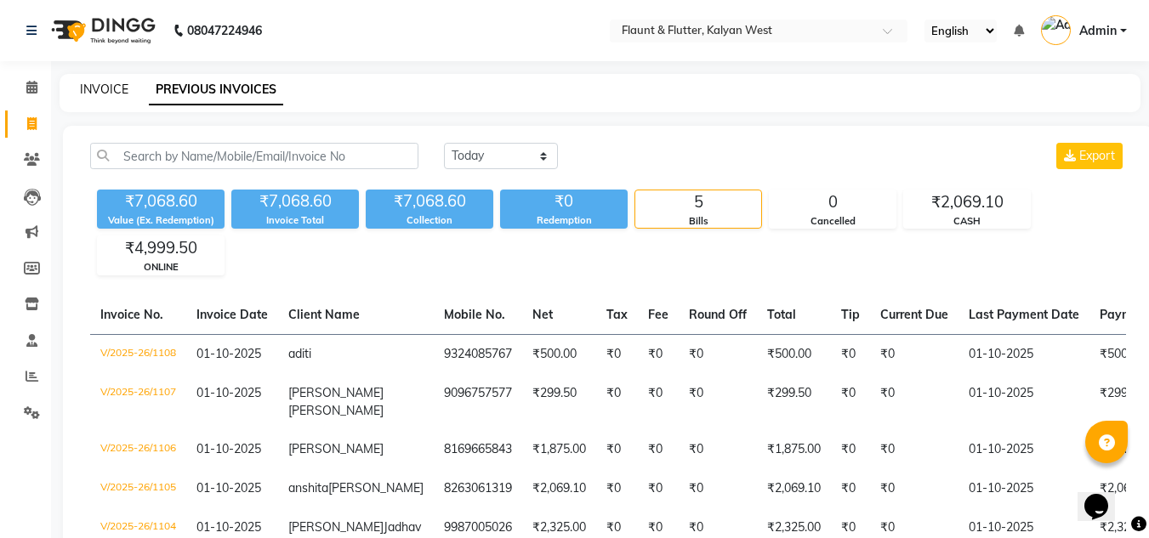
click at [92, 88] on link "INVOICE" at bounding box center [104, 89] width 48 height 15
select select "service"
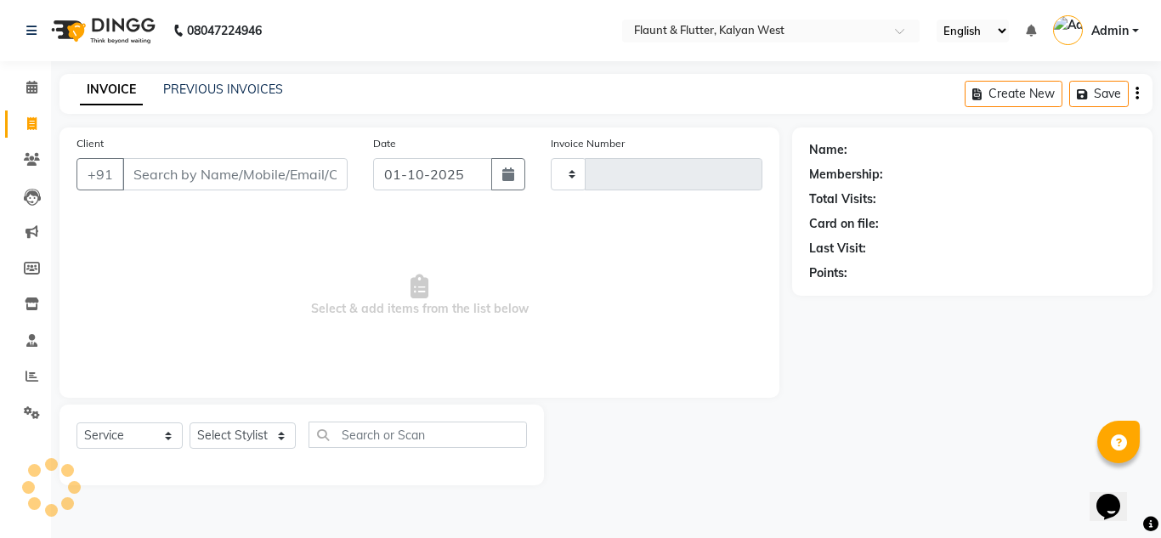
type input "1109"
select select "4941"
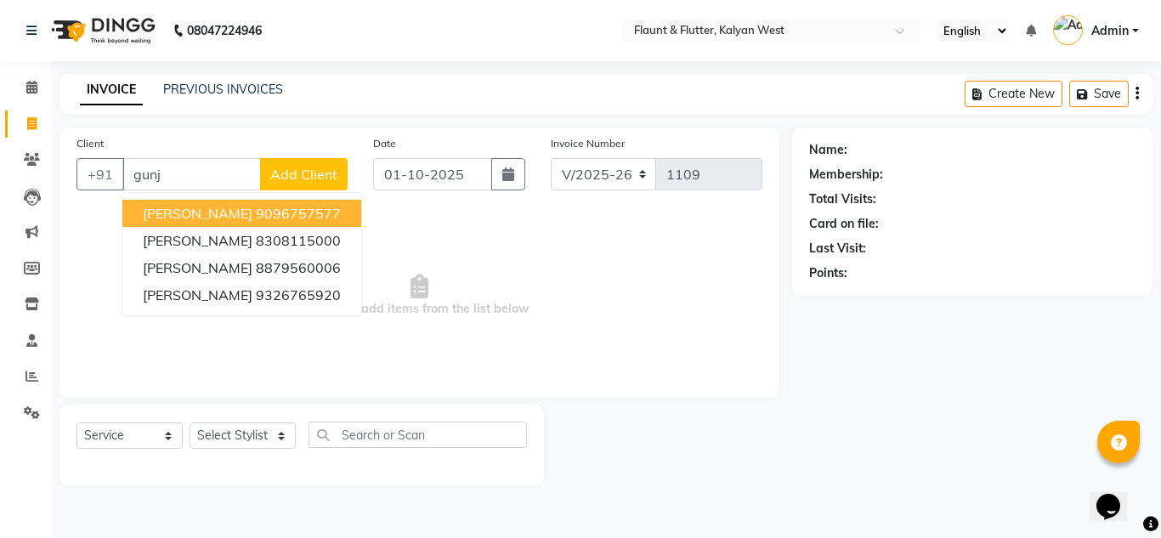
click at [218, 220] on span "[PERSON_NAME]" at bounding box center [198, 213] width 110 height 17
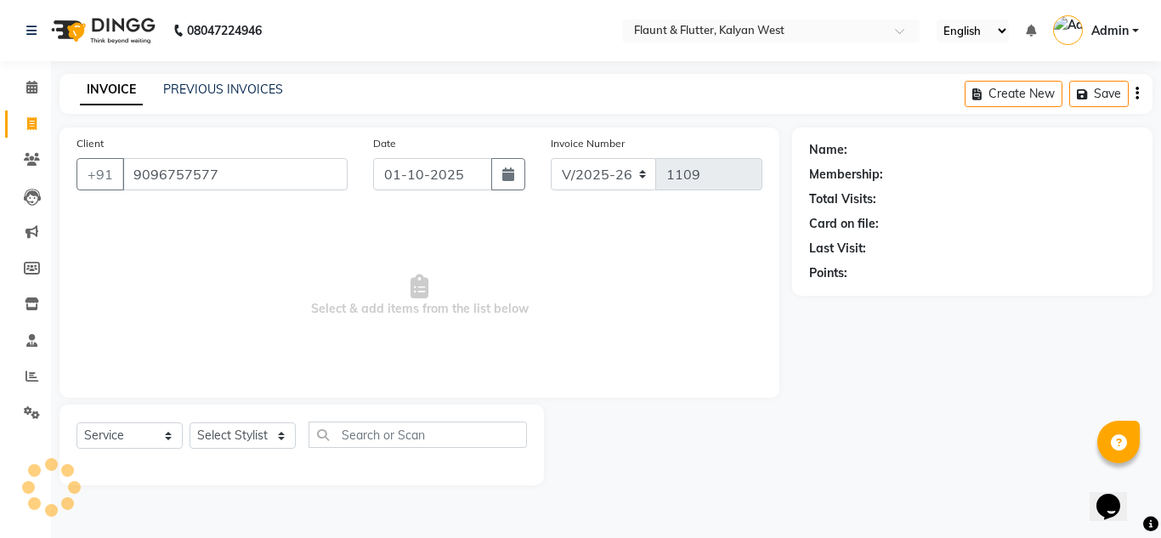
type input "9096757577"
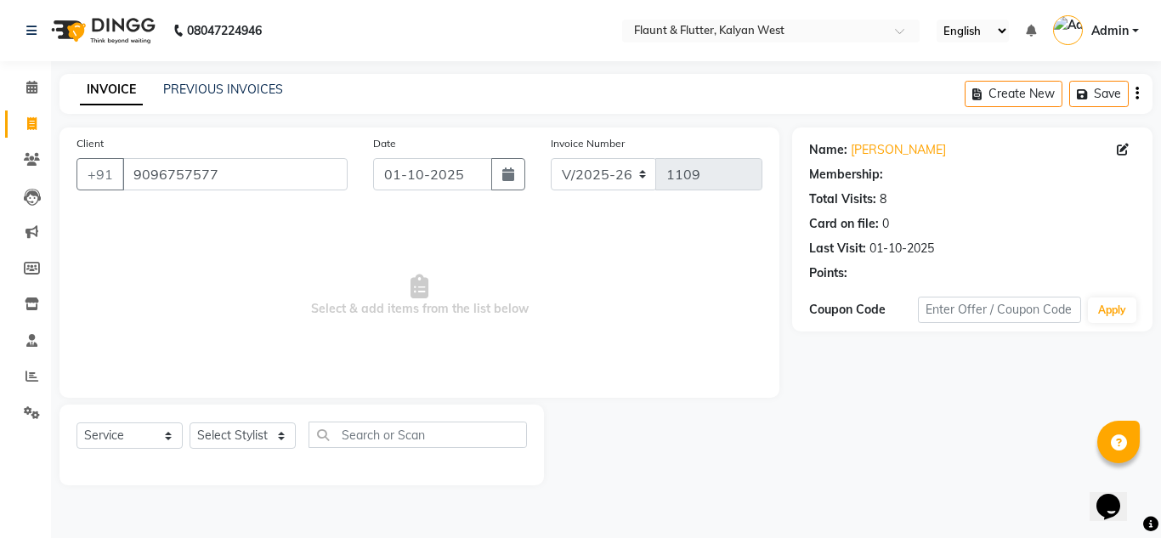
select select "1: Object"
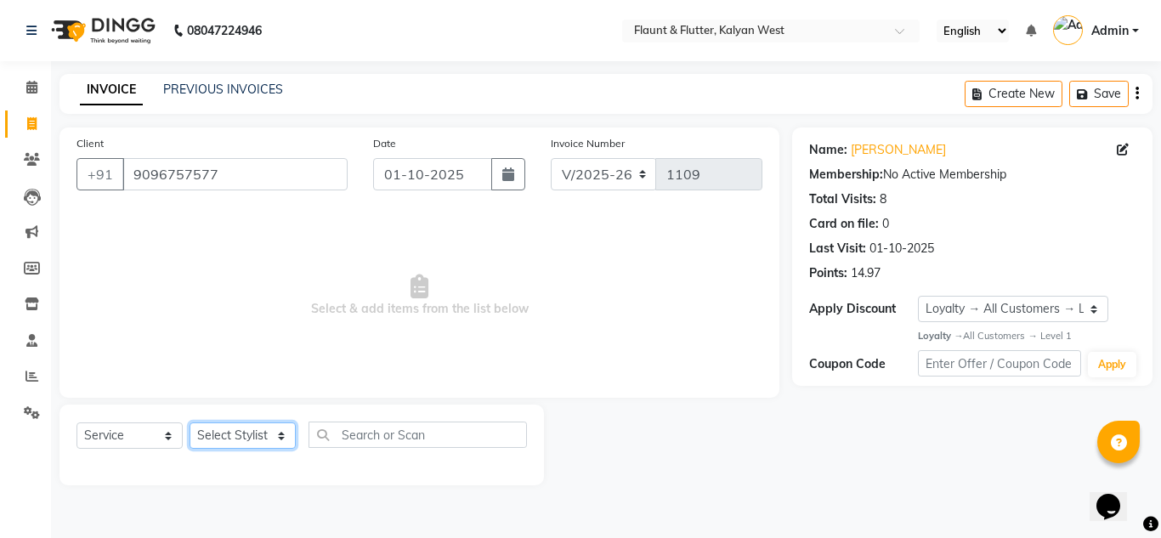
click at [229, 440] on select "Select Stylist [PERSON_NAME] [PERSON_NAME] [PERSON_NAME] [PERSON_NAME] [PERSON_…" at bounding box center [243, 436] width 106 height 26
select select "31204"
click at [190, 423] on select "Select Stylist [PERSON_NAME] [PERSON_NAME] [PERSON_NAME] [PERSON_NAME] [PERSON_…" at bounding box center [243, 436] width 106 height 26
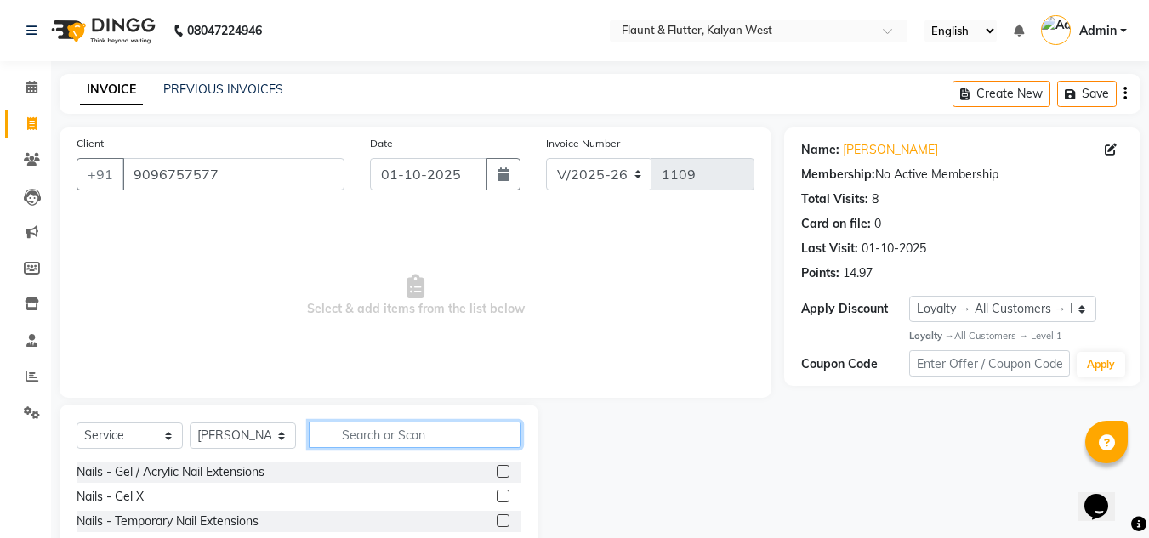
click at [372, 433] on input "text" at bounding box center [415, 435] width 213 height 26
type input "h"
type input "han"
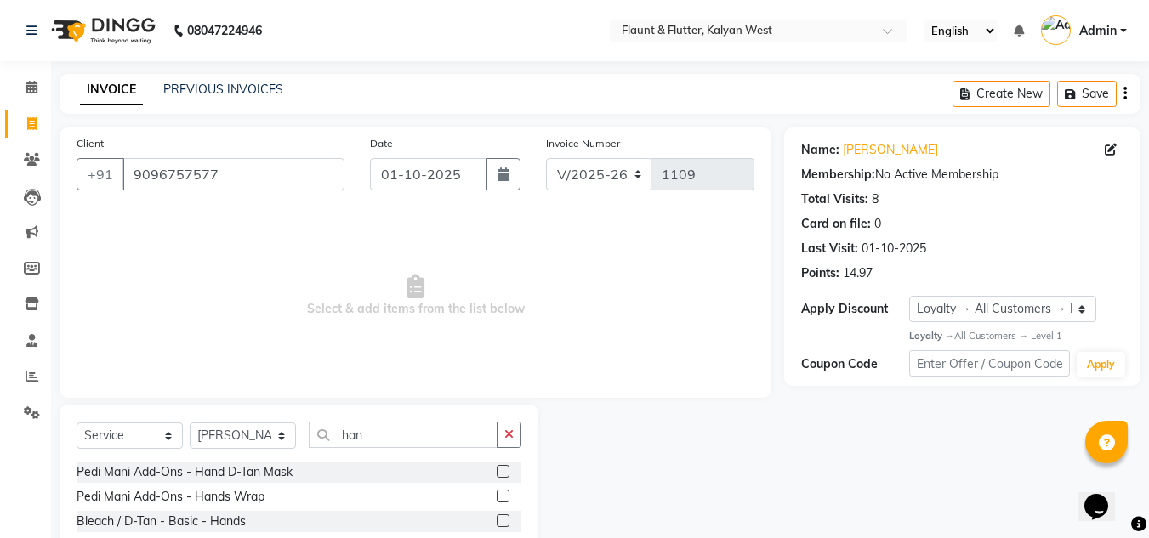
click at [513, 476] on div at bounding box center [508, 472] width 25 height 21
click at [503, 473] on label at bounding box center [502, 471] width 13 height 13
click at [503, 473] on input "checkbox" at bounding box center [501, 472] width 11 height 11
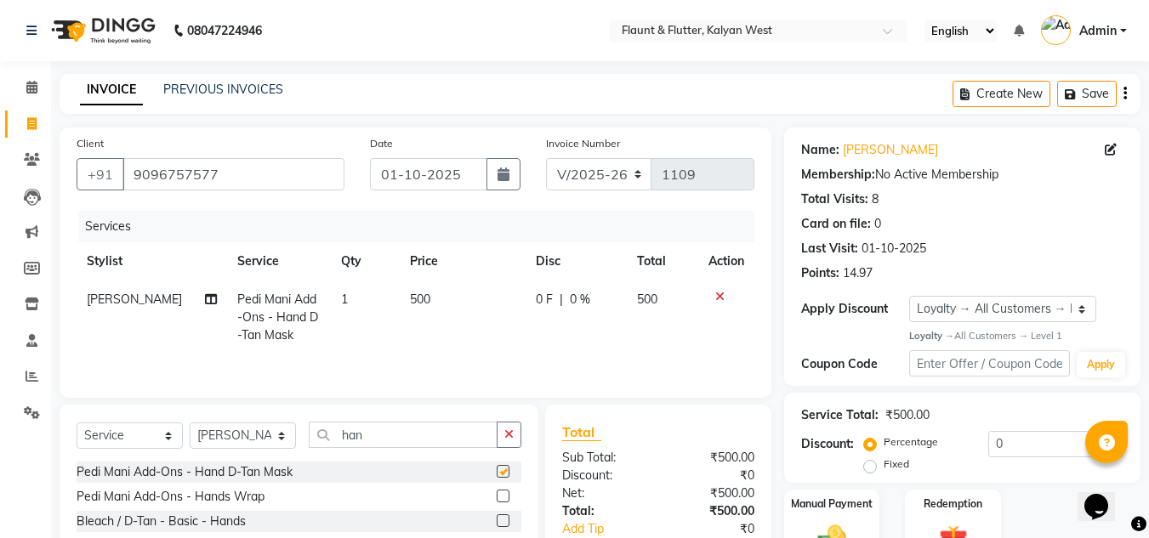
checkbox input "false"
click at [383, 262] on th "Qty" at bounding box center [365, 261] width 69 height 38
click at [441, 288] on td "500" at bounding box center [463, 318] width 126 height 74
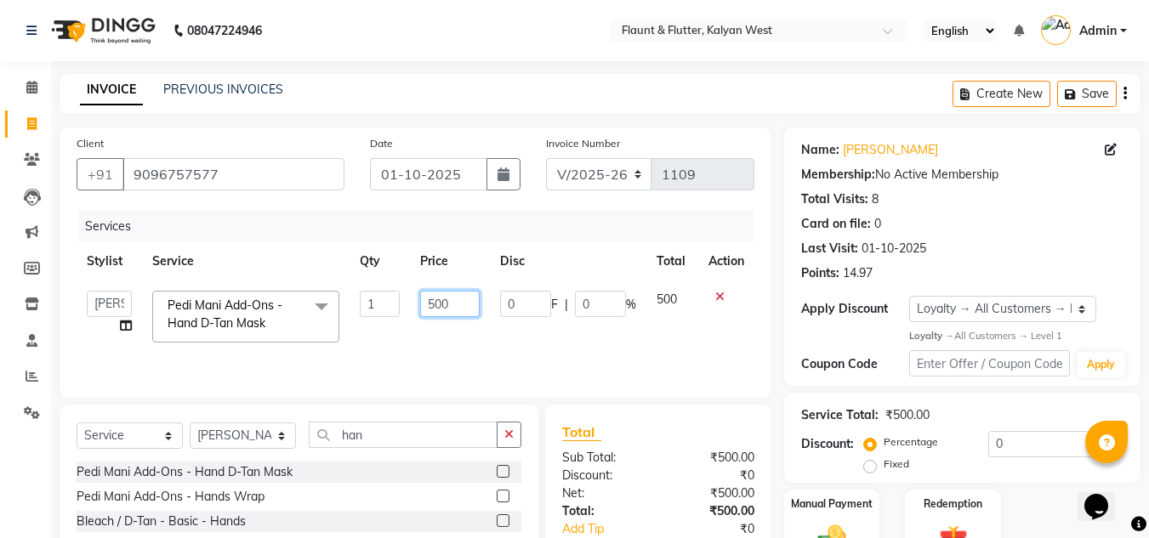
click at [451, 304] on input "500" at bounding box center [449, 304] width 59 height 26
type input "5"
type input "200"
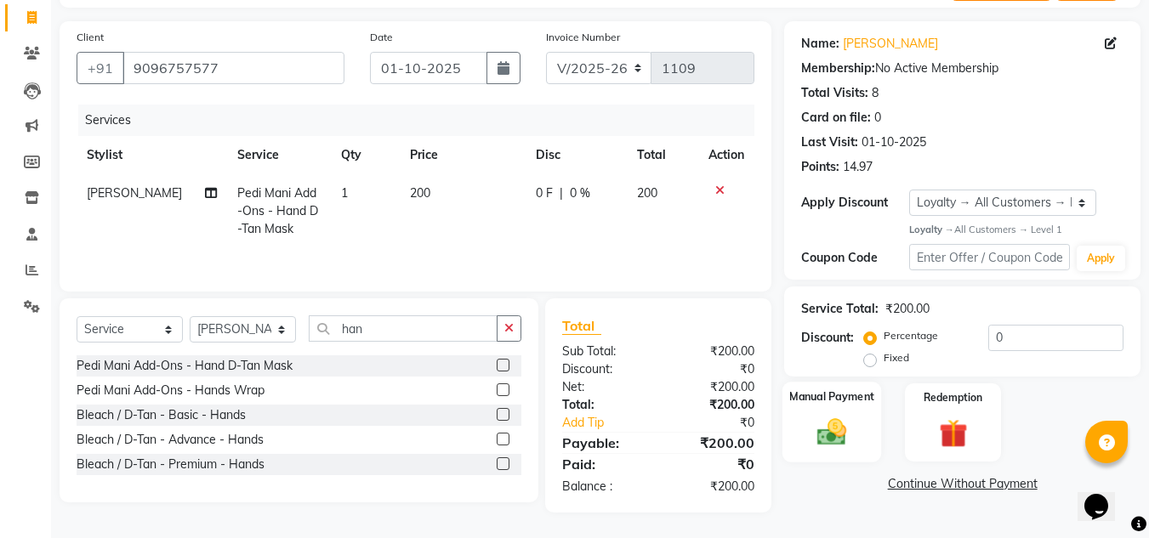
click at [872, 437] on div "Manual Payment" at bounding box center [831, 422] width 99 height 81
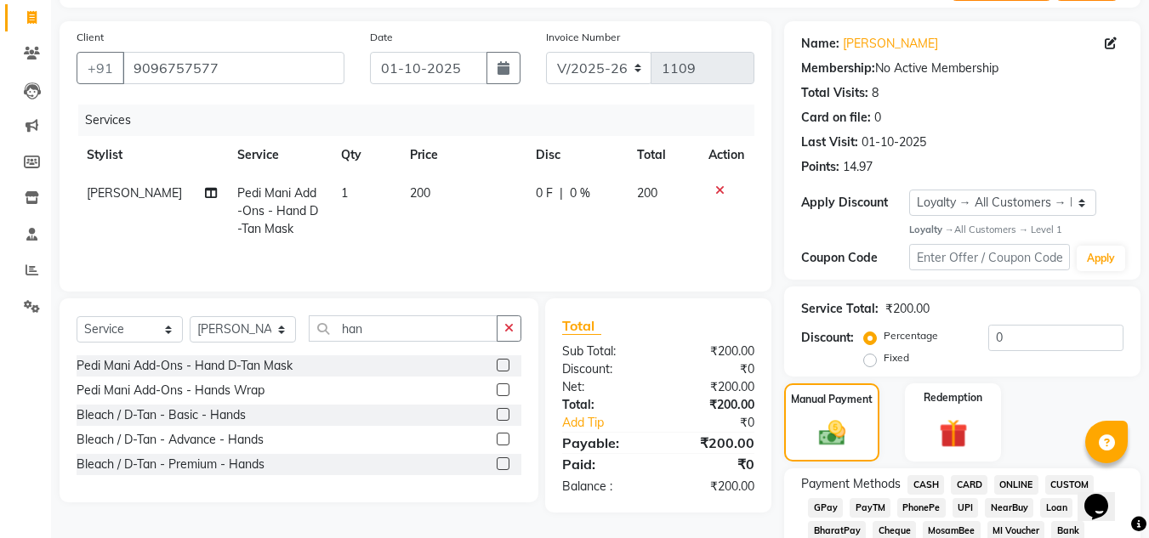
click at [931, 486] on span "CASH" at bounding box center [925, 485] width 37 height 20
click at [915, 488] on span "CASH" at bounding box center [925, 485] width 37 height 20
click at [922, 489] on span "CASH" at bounding box center [925, 485] width 37 height 20
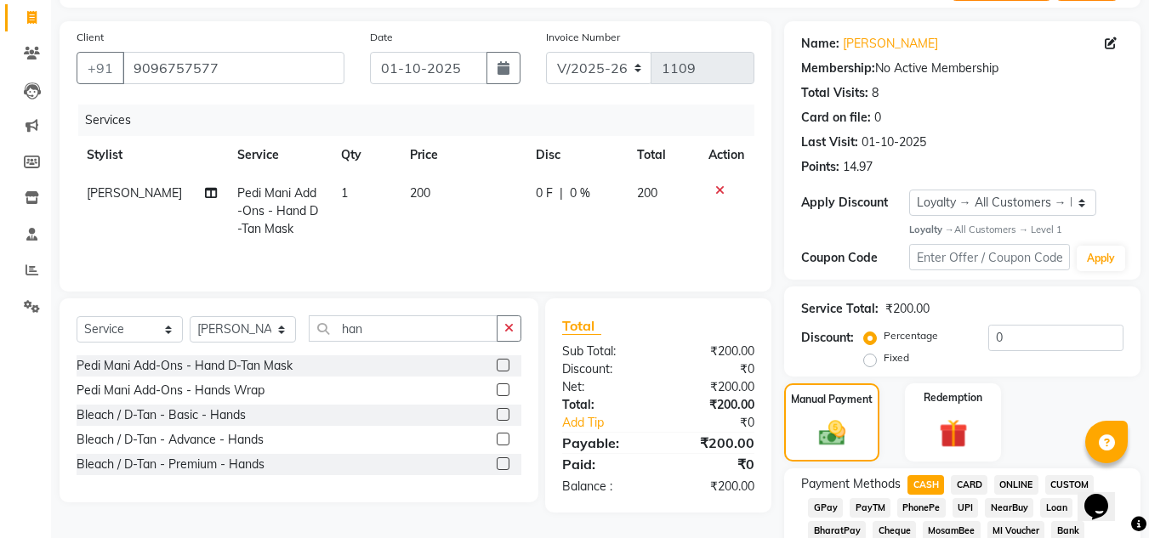
click at [922, 489] on span "CASH" at bounding box center [925, 485] width 37 height 20
click at [915, 449] on div "Redemption" at bounding box center [952, 422] width 99 height 81
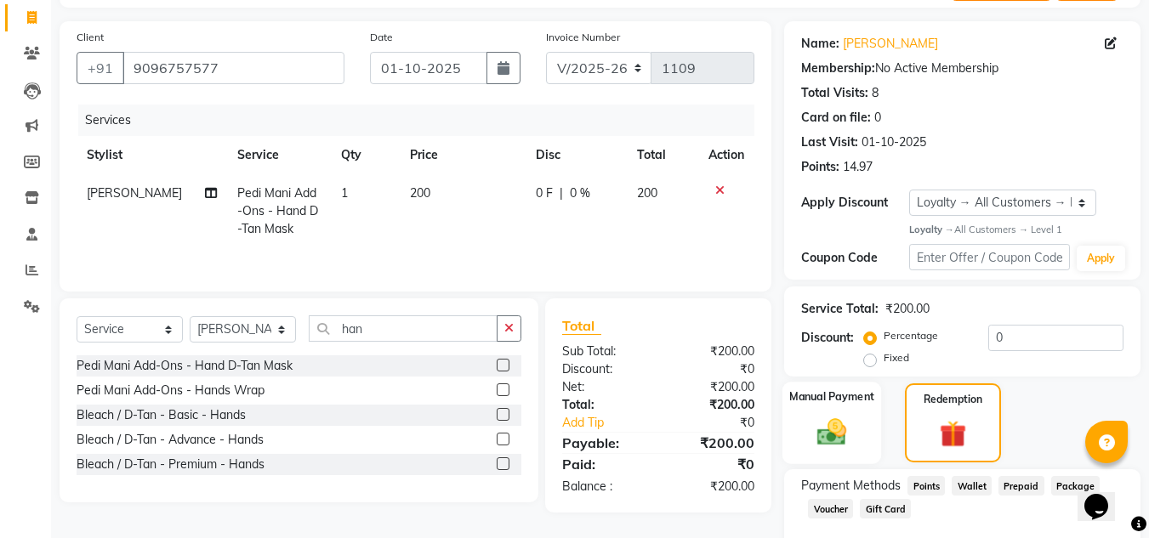
click at [835, 434] on img at bounding box center [832, 433] width 48 height 34
